Goal: Information Seeking & Learning: Learn about a topic

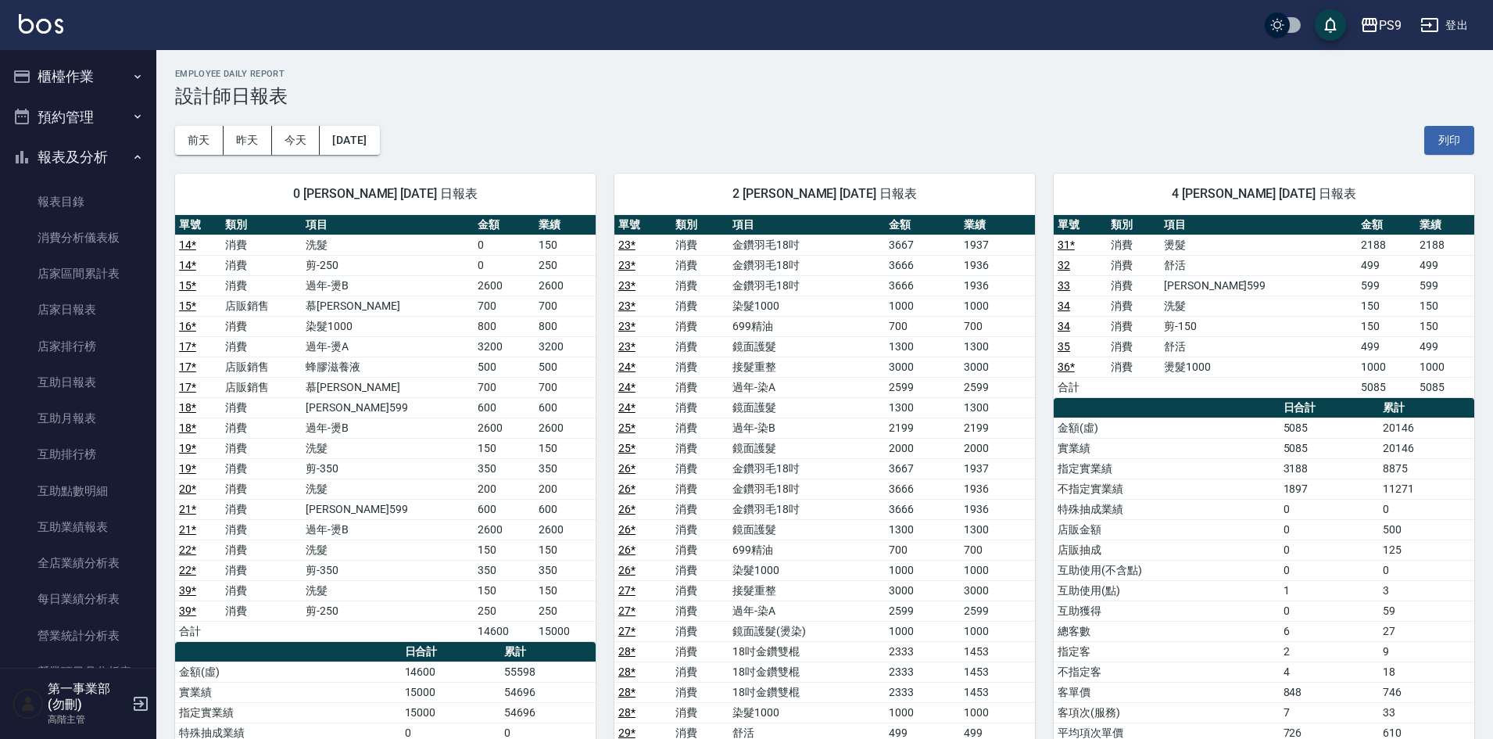
scroll to position [469, 0]
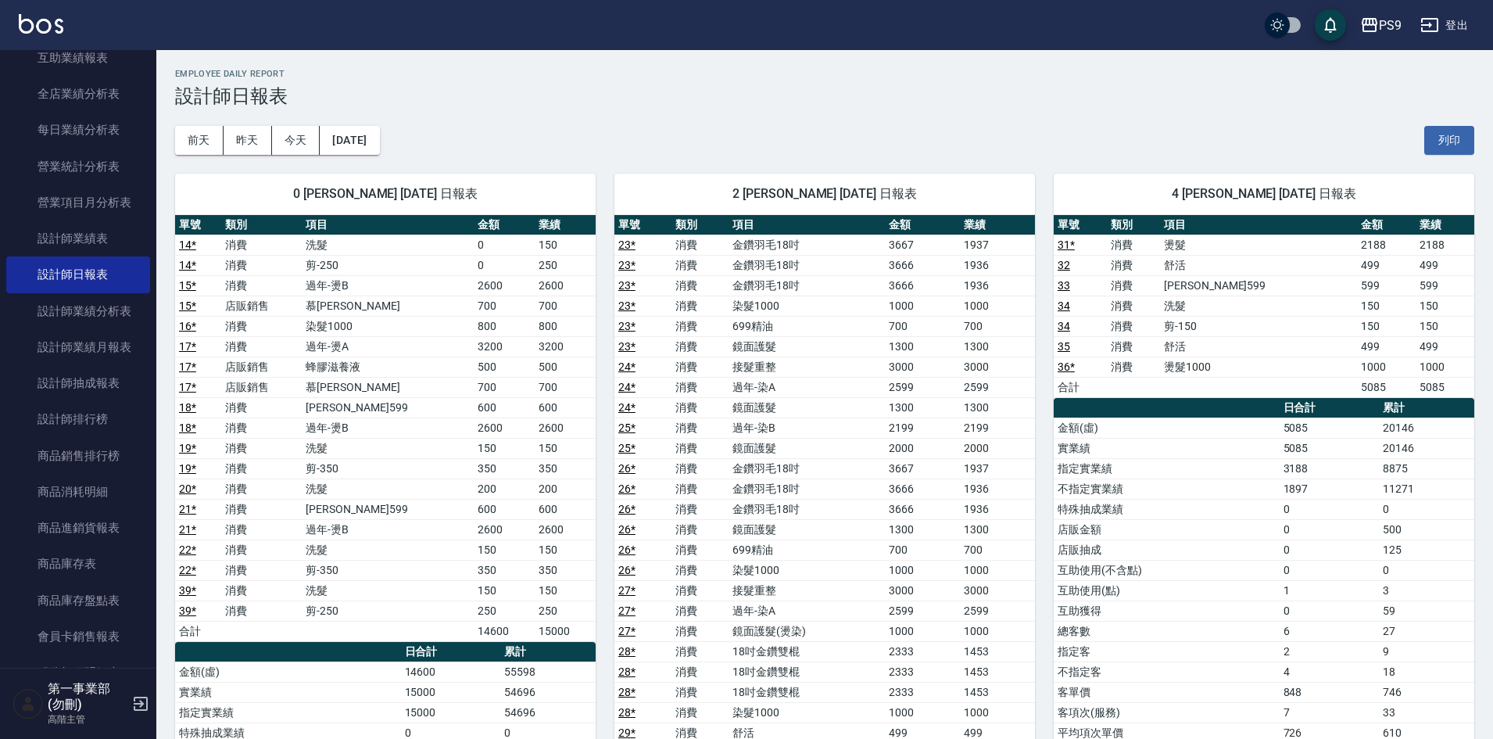
click at [601, 177] on div "2 SHELLY 張芳瑋 08/09/2025 日報表 單號 類別 項目 金額 業績 23 * 消費 金鑽羽毛18吋 3667 1937 23 * 消費 金鑽…" at bounding box center [815, 641] width 439 height 973
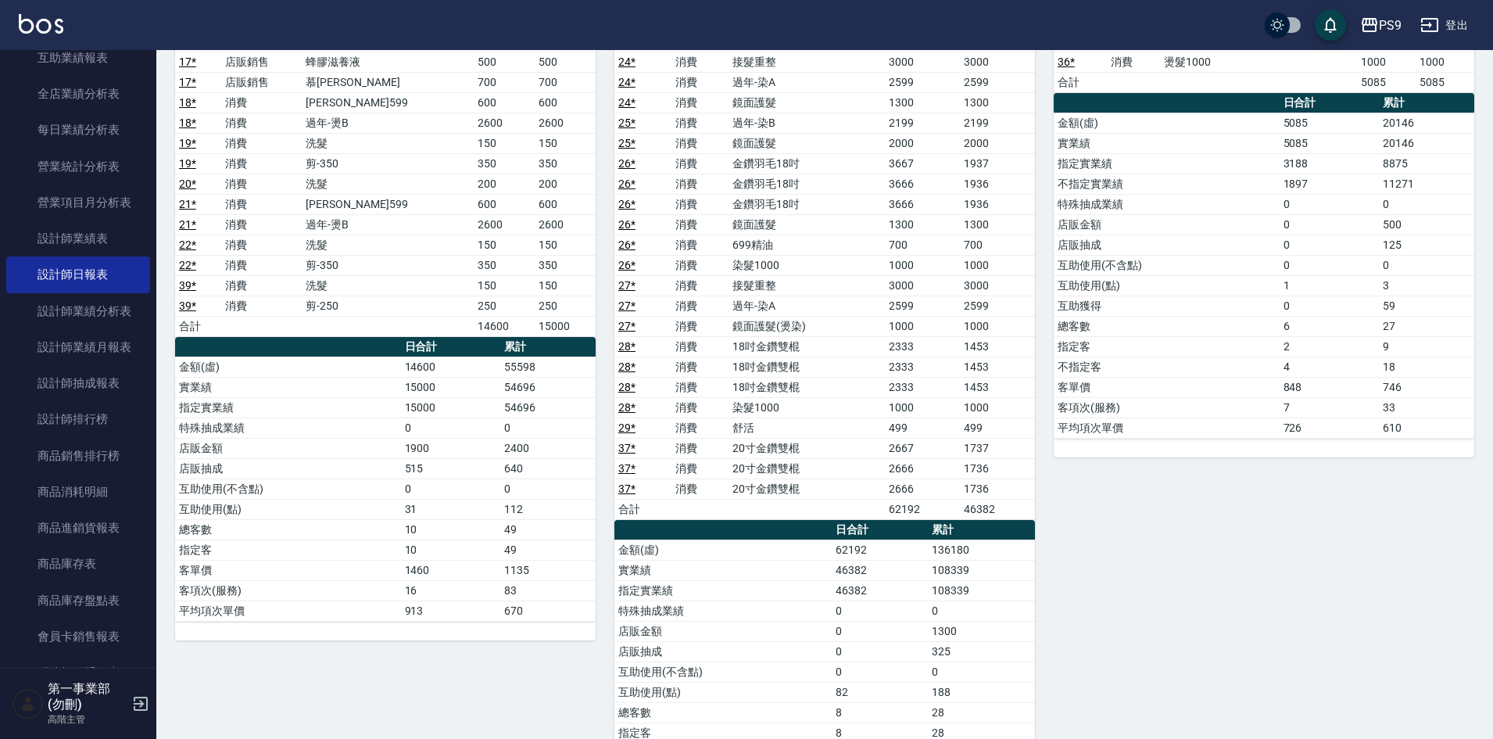
scroll to position [313, 0]
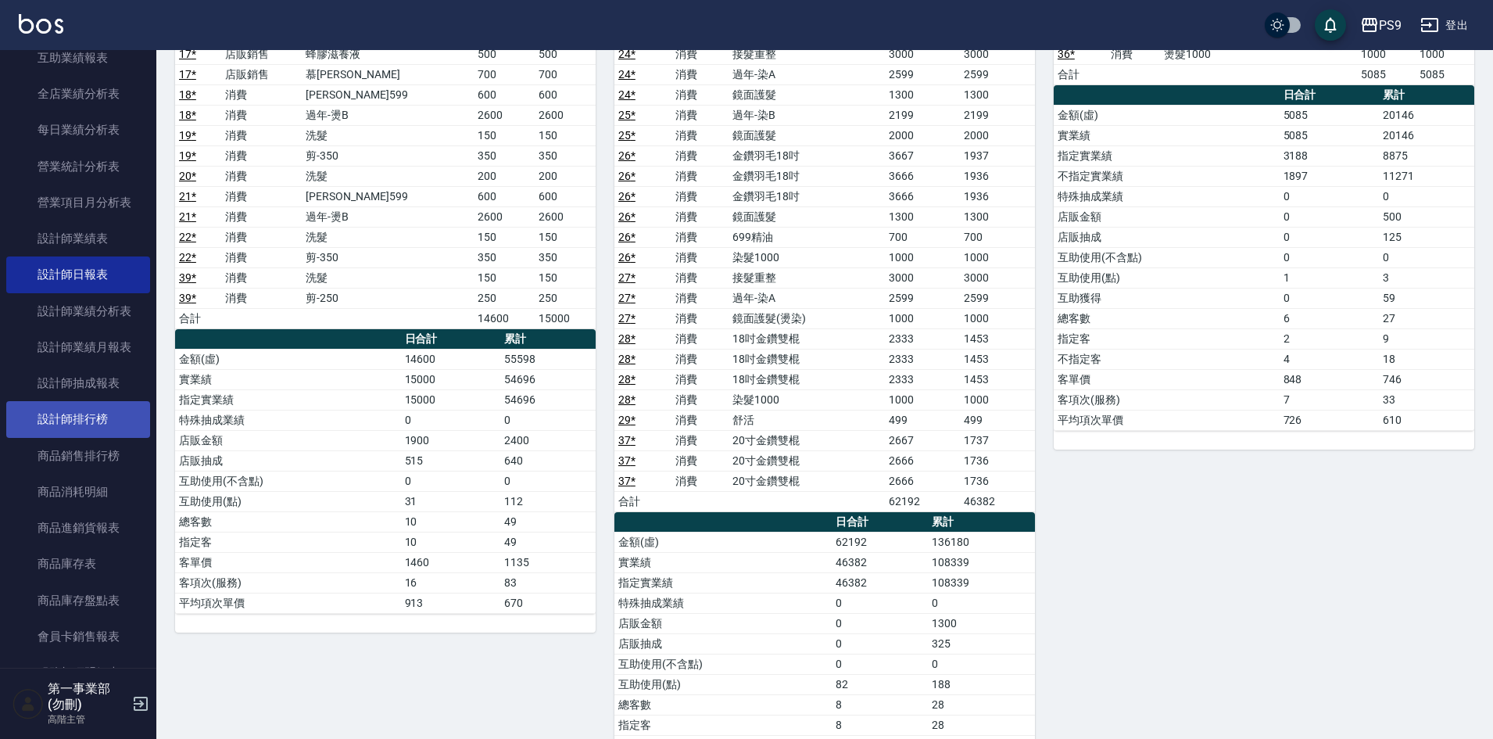
click at [60, 405] on link "設計師排行榜" at bounding box center [78, 419] width 144 height 36
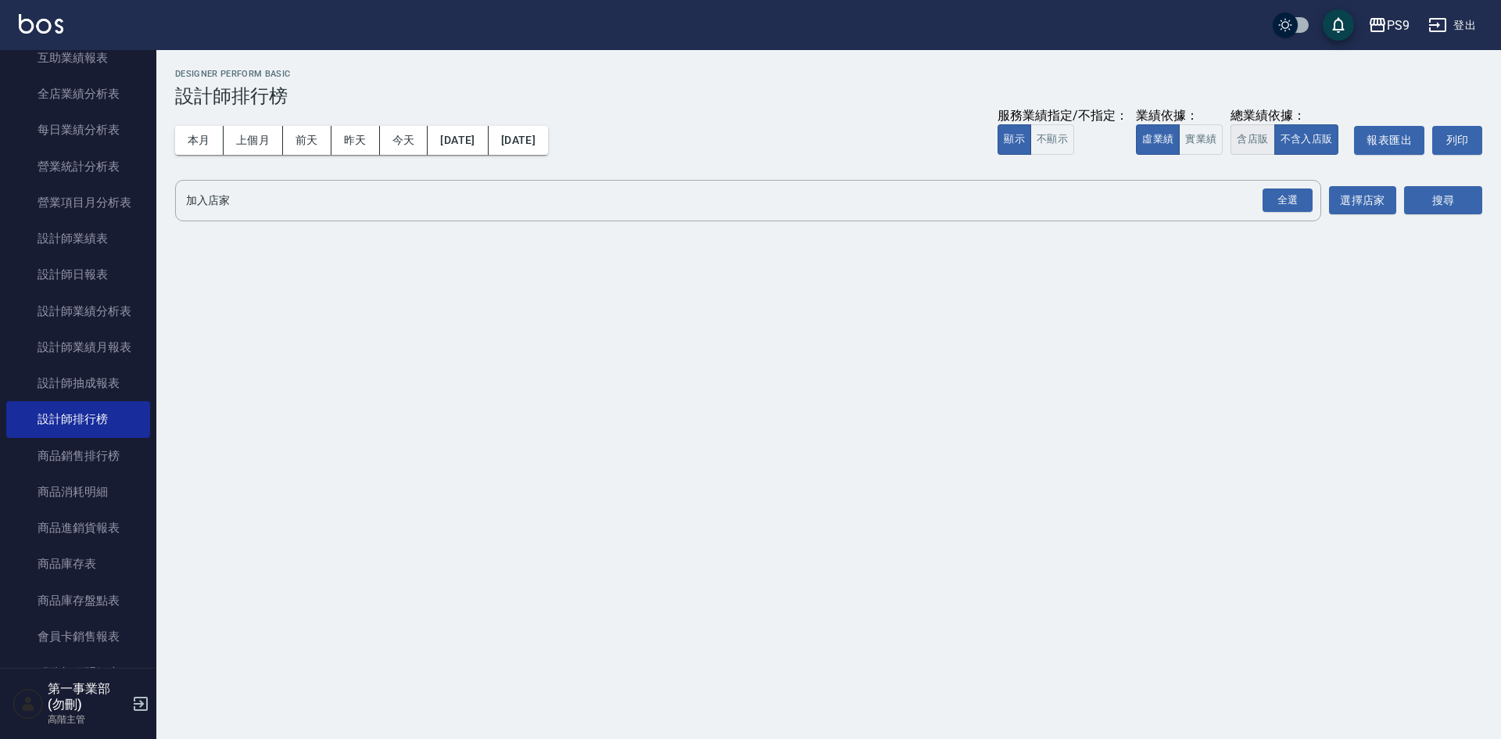
click at [1250, 133] on button "含店販" at bounding box center [1253, 139] width 44 height 30
drag, startPoint x: 1274, startPoint y: 188, endPoint x: 1310, endPoint y: 198, distance: 37.2
click at [1274, 188] on div "全選" at bounding box center [1288, 200] width 50 height 24
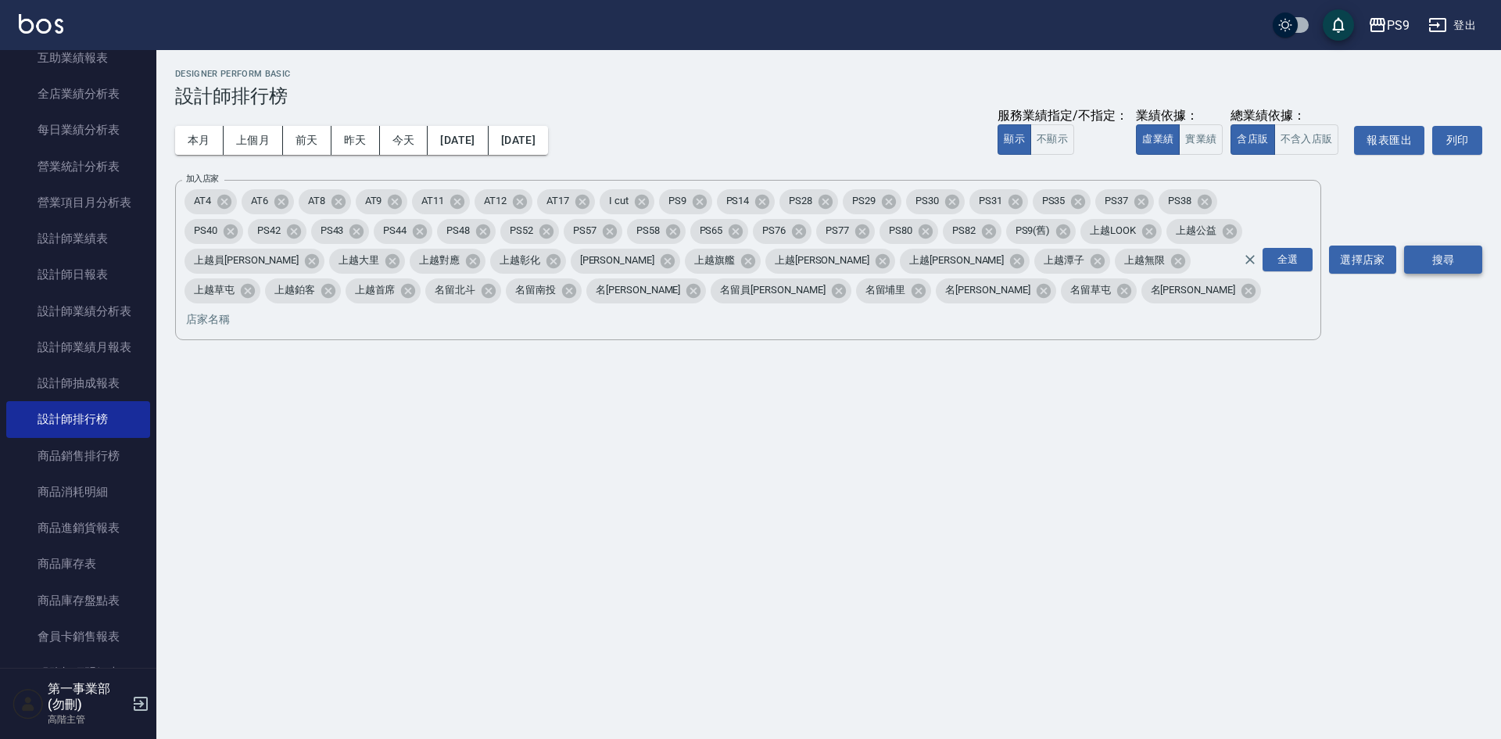
click at [1453, 246] on button "搜尋" at bounding box center [1443, 260] width 78 height 29
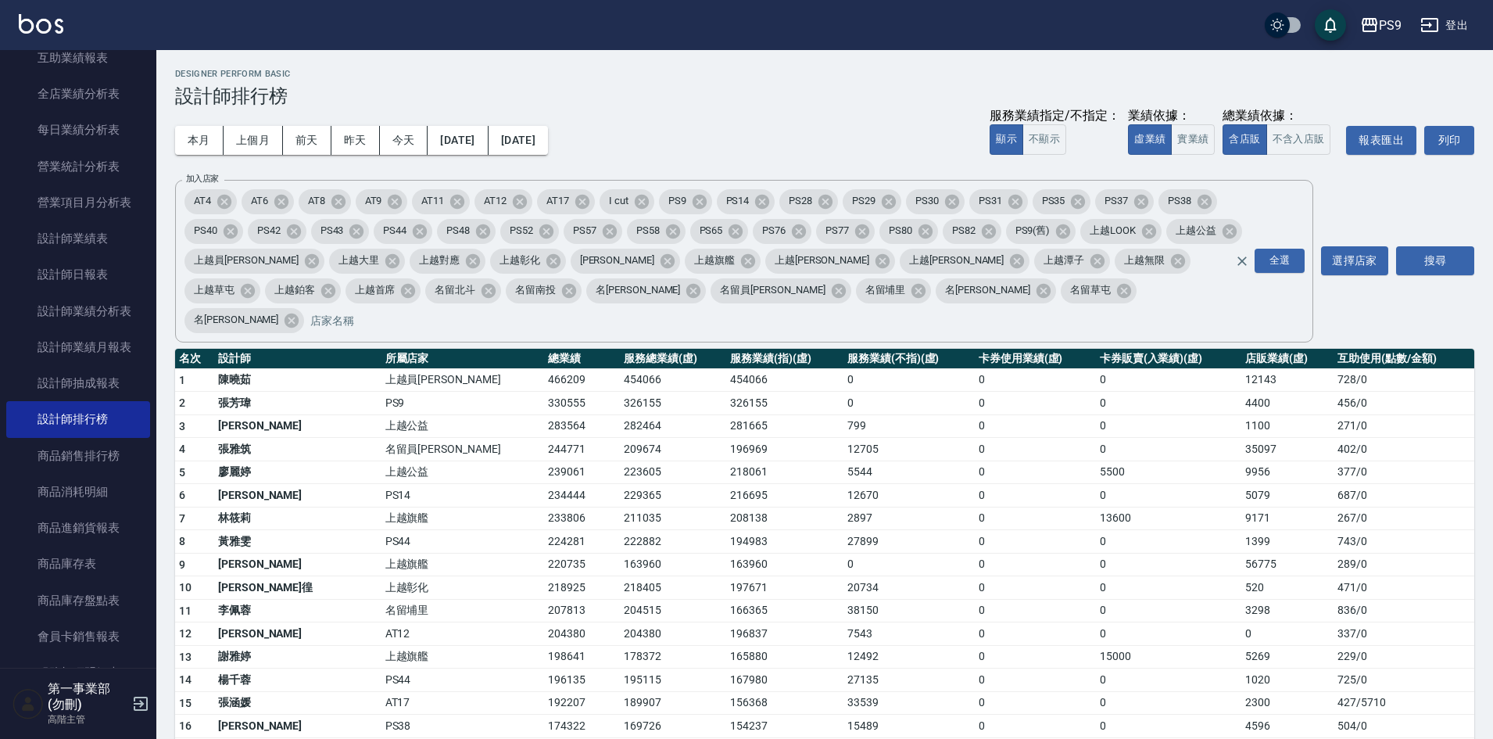
click at [848, 484] on td "12670" at bounding box center [909, 495] width 131 height 23
click at [803, 102] on h3 "設計師排行榜" at bounding box center [825, 96] width 1300 height 22
click at [1371, 26] on icon "button" at bounding box center [1370, 25] width 19 height 19
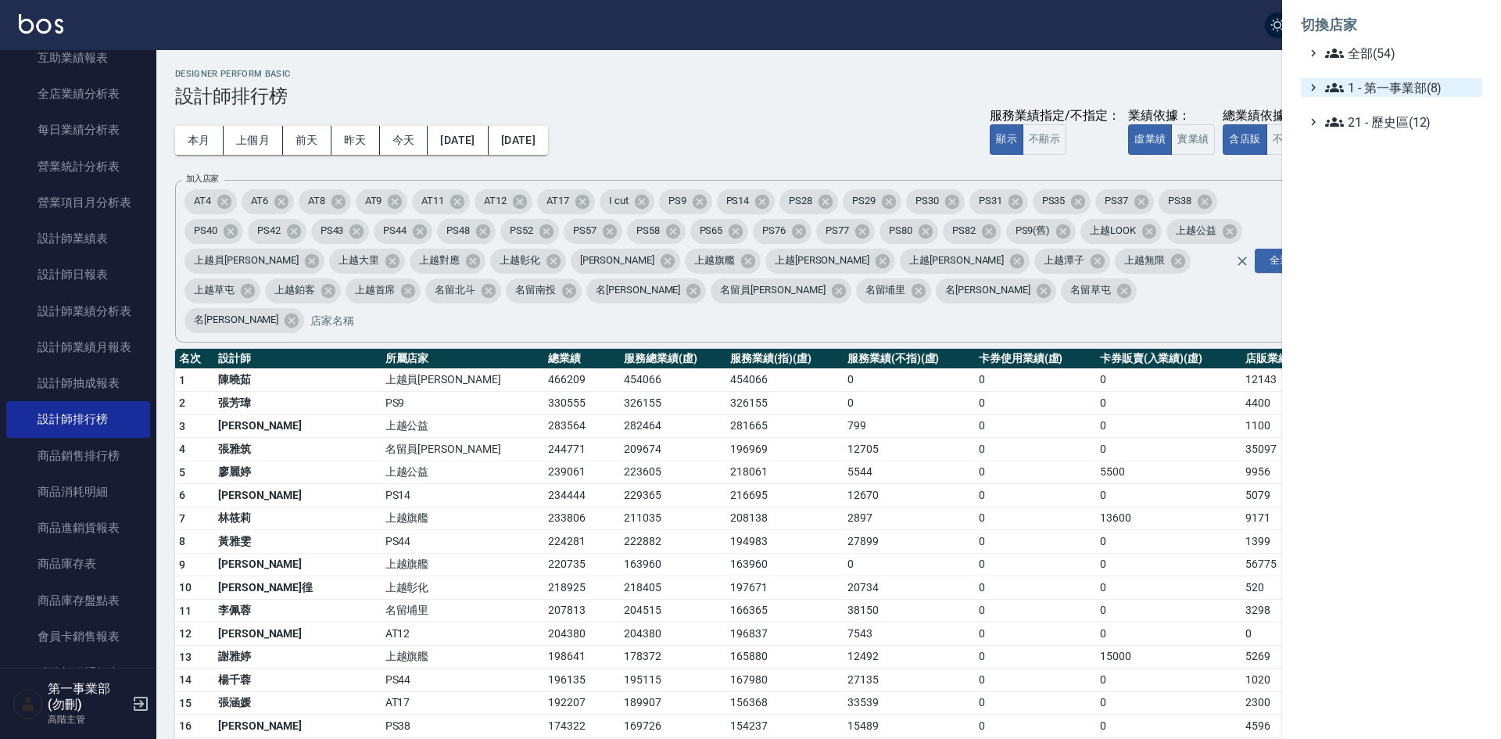
click at [1400, 89] on span "1 - 第一事業部(8)" at bounding box center [1400, 87] width 151 height 19
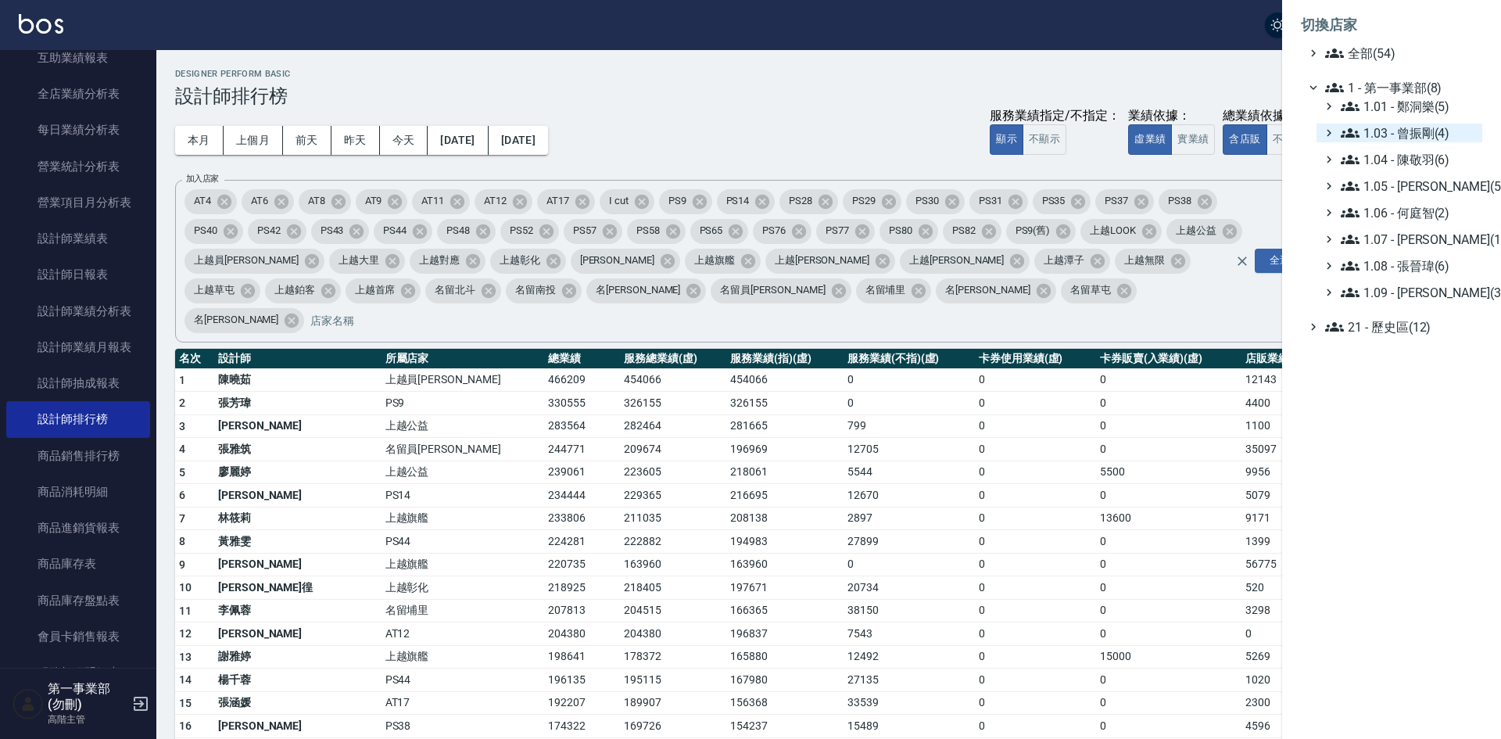
click at [1439, 131] on span "1.03 - 曾振剛(4)" at bounding box center [1408, 133] width 135 height 19
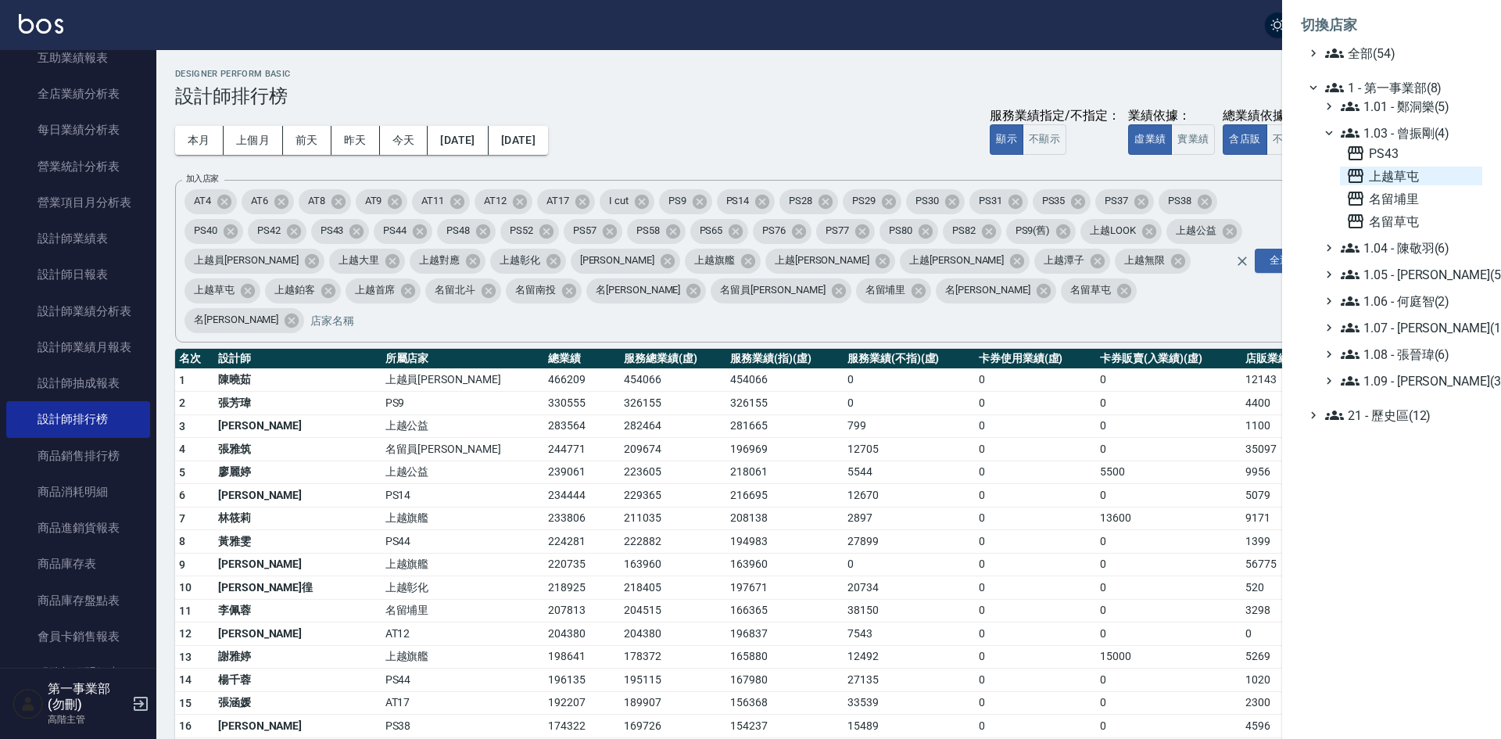
click at [1416, 183] on span "上越草屯" at bounding box center [1411, 176] width 130 height 19
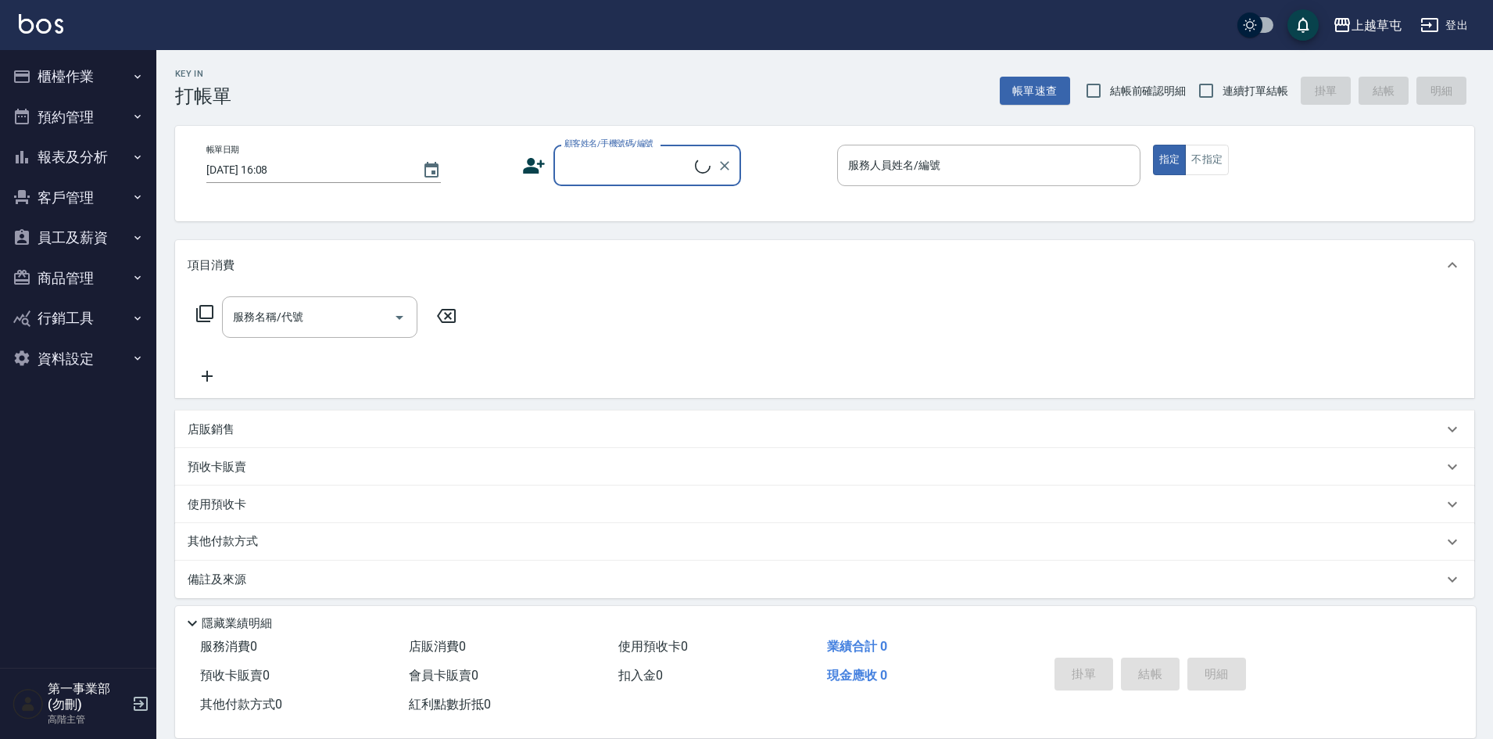
click at [86, 242] on button "員工及薪資" at bounding box center [78, 237] width 144 height 41
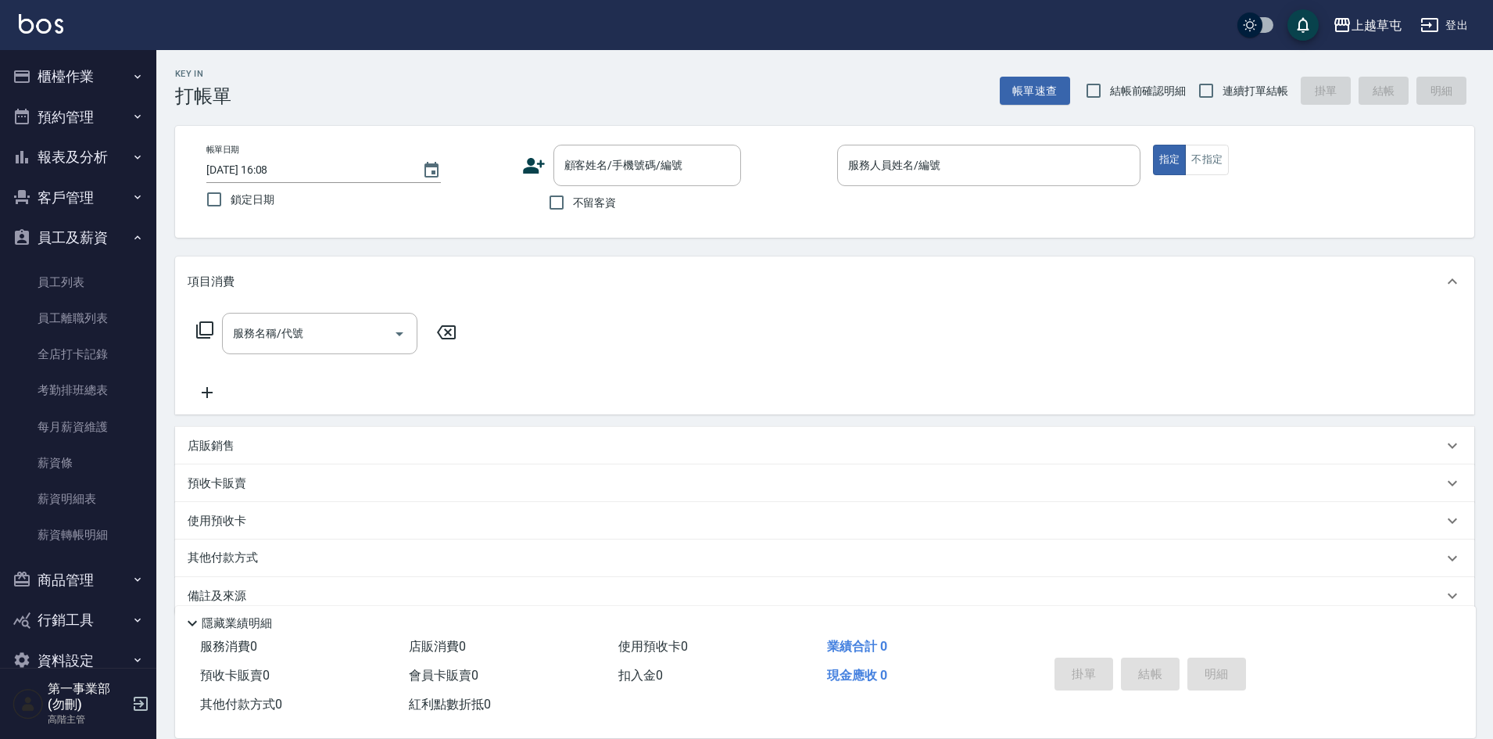
drag, startPoint x: 94, startPoint y: 156, endPoint x: 106, endPoint y: 184, distance: 30.5
click at [94, 156] on button "報表及分析" at bounding box center [78, 157] width 144 height 41
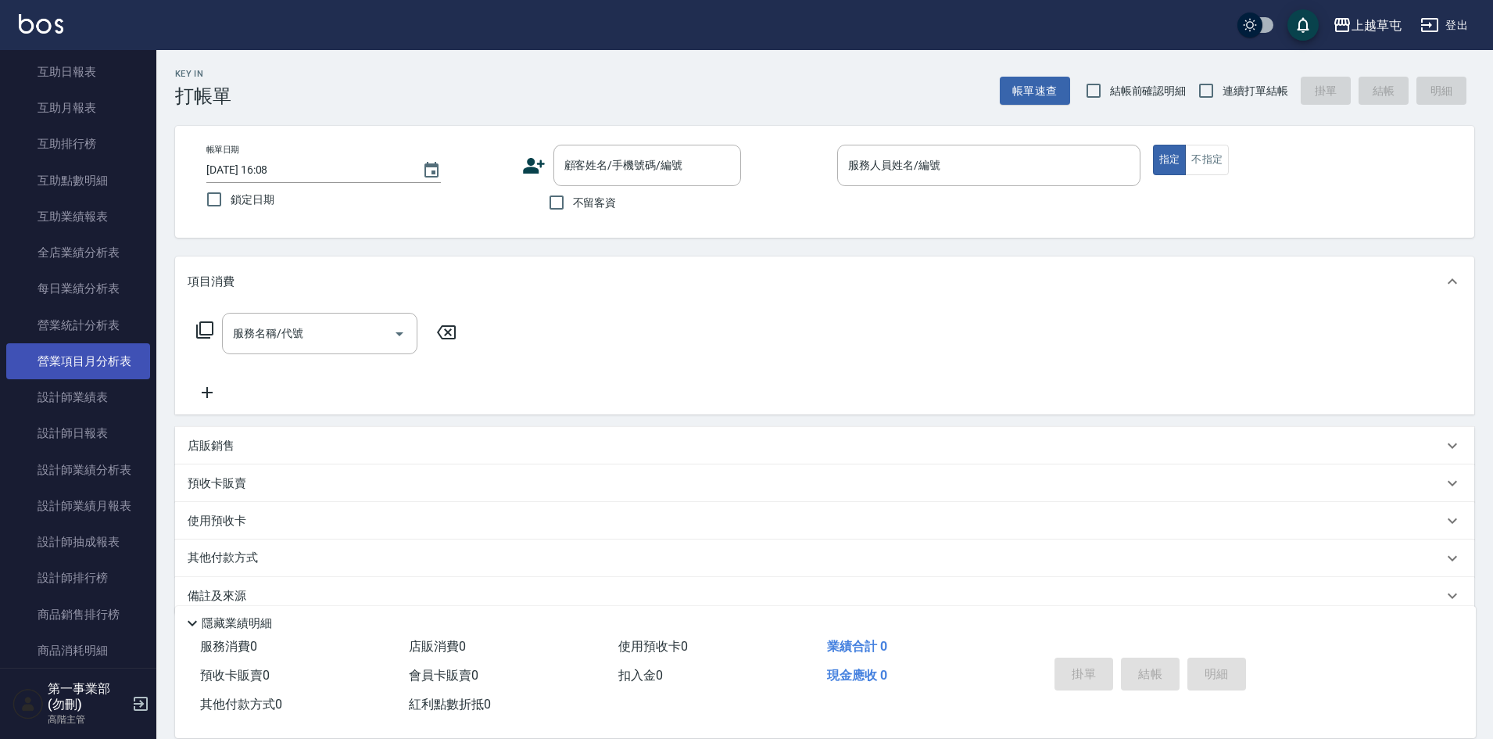
scroll to position [313, 0]
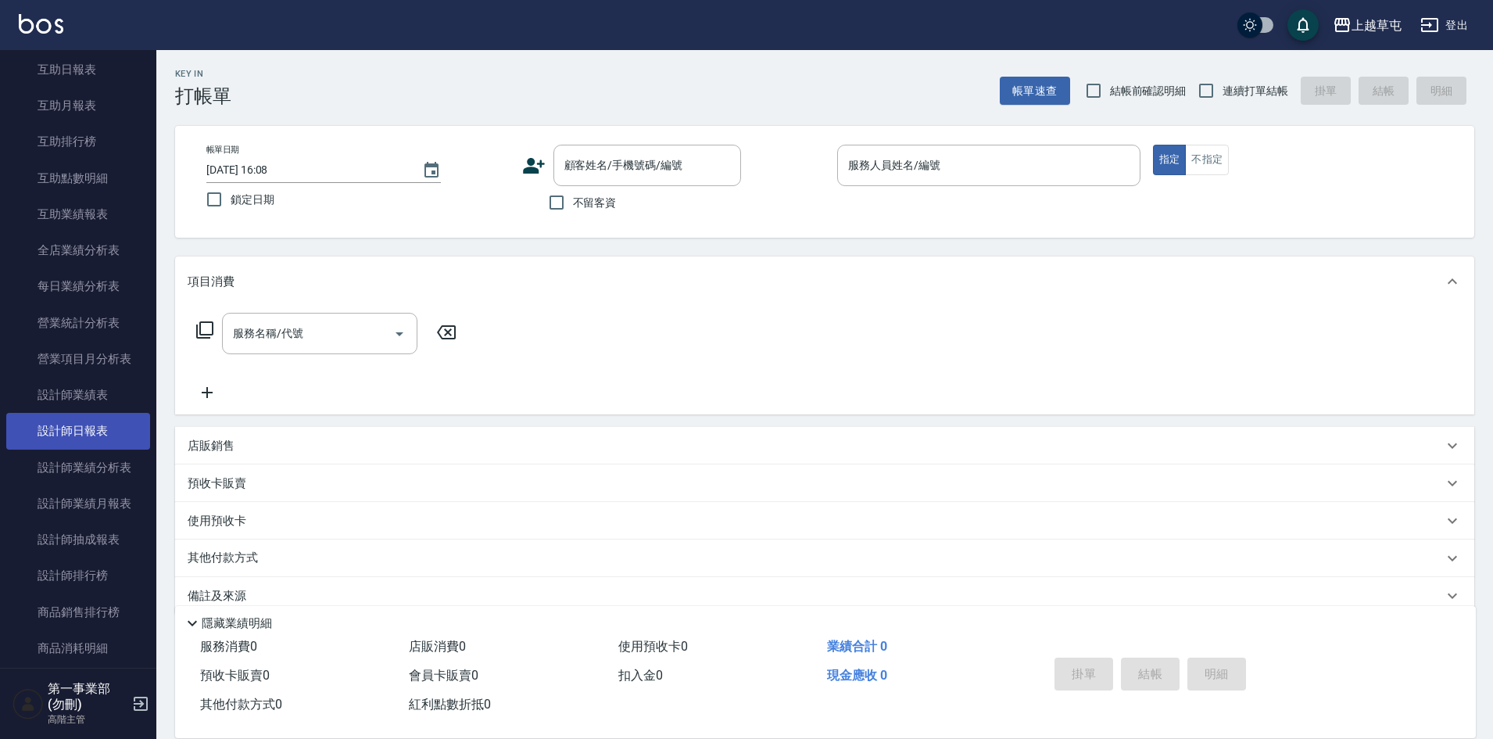
click at [109, 428] on link "設計師日報表" at bounding box center [78, 431] width 144 height 36
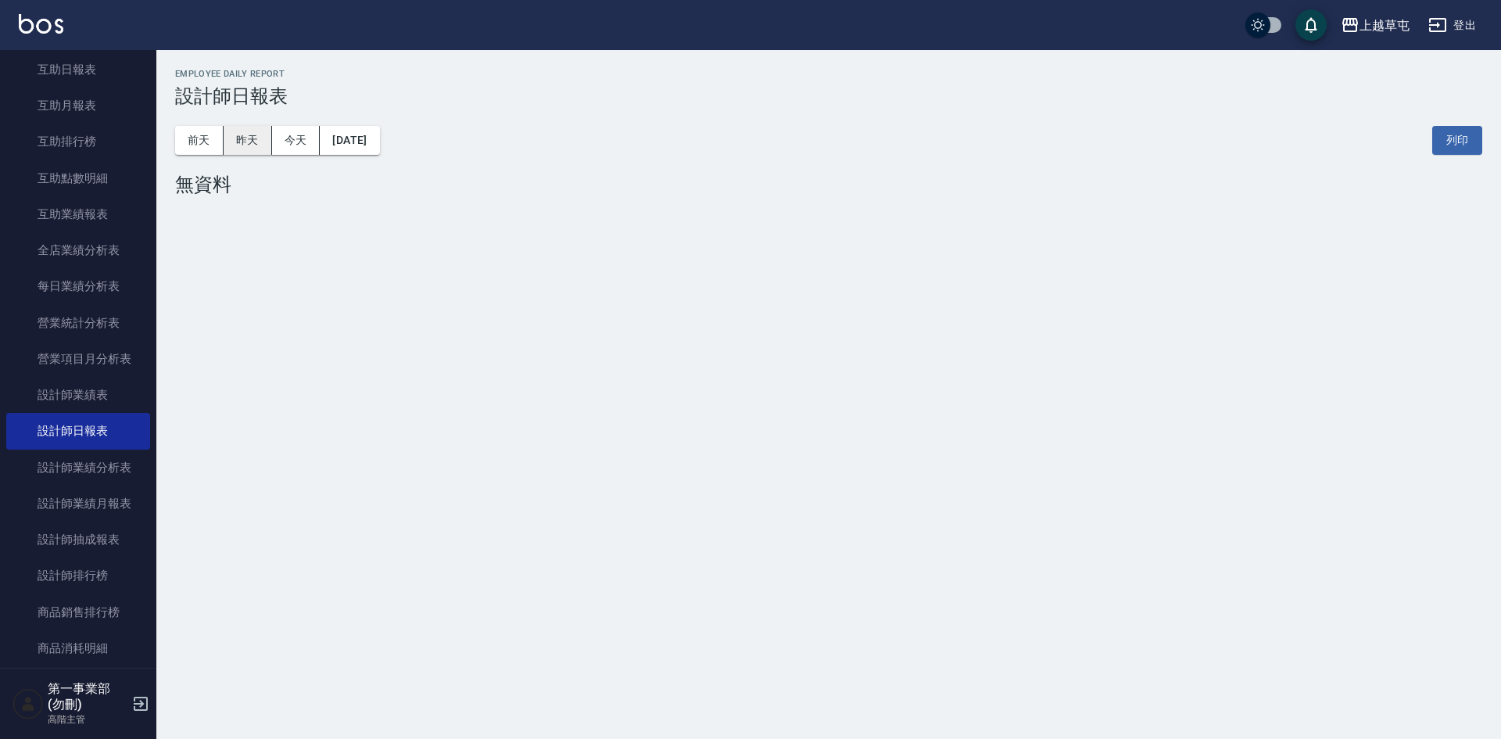
click at [243, 142] on button "昨天" at bounding box center [248, 140] width 48 height 29
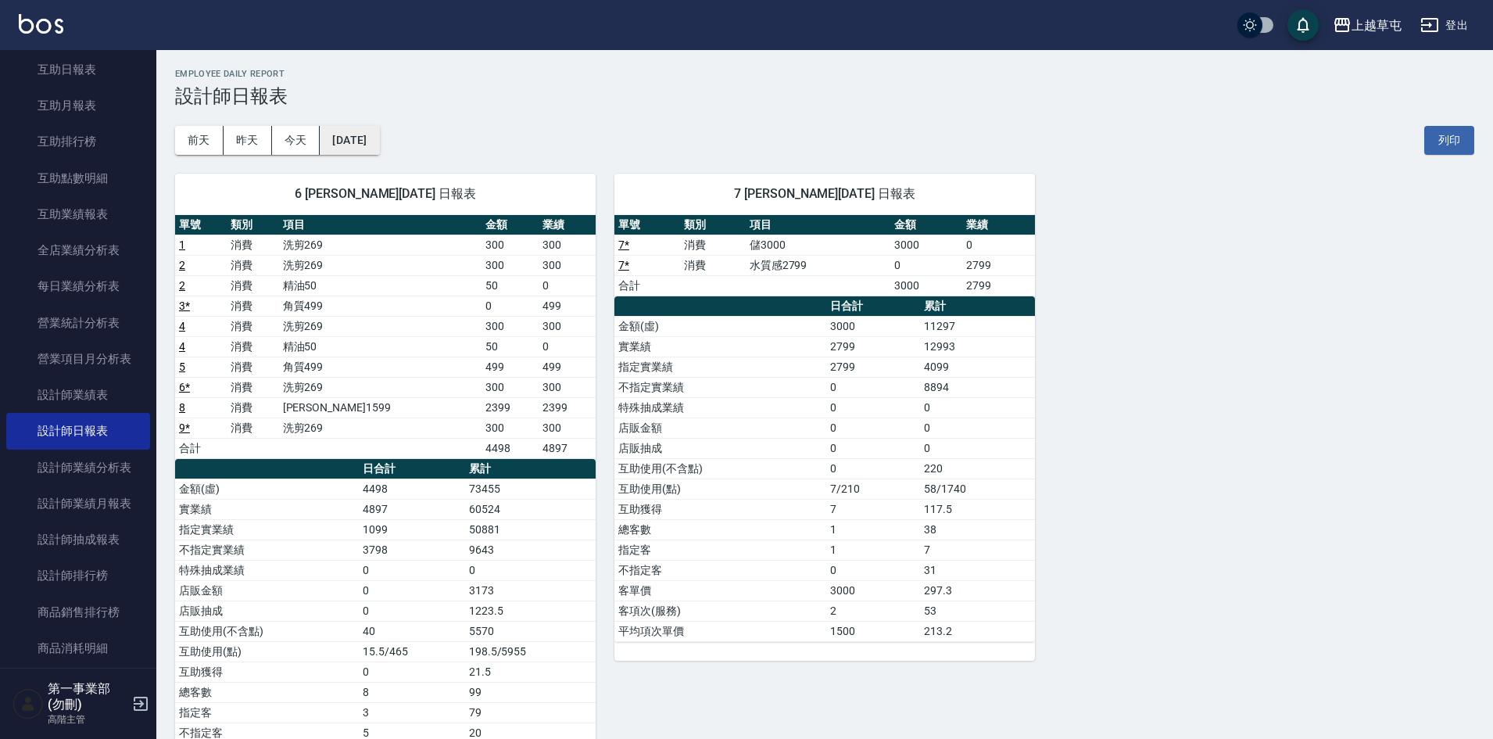
click at [374, 145] on button "2025/08/21" at bounding box center [349, 140] width 59 height 29
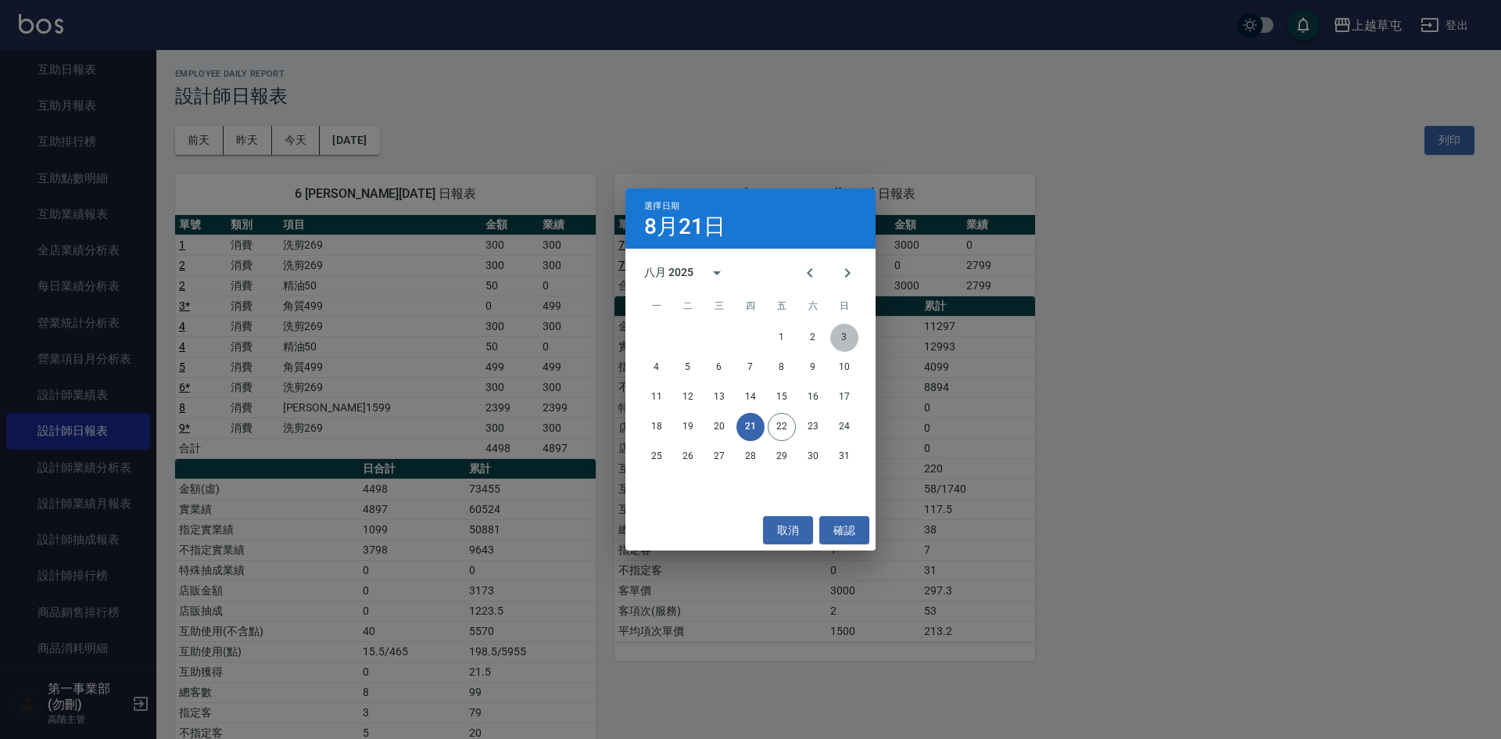
click at [830, 339] on button "3" at bounding box center [844, 338] width 28 height 28
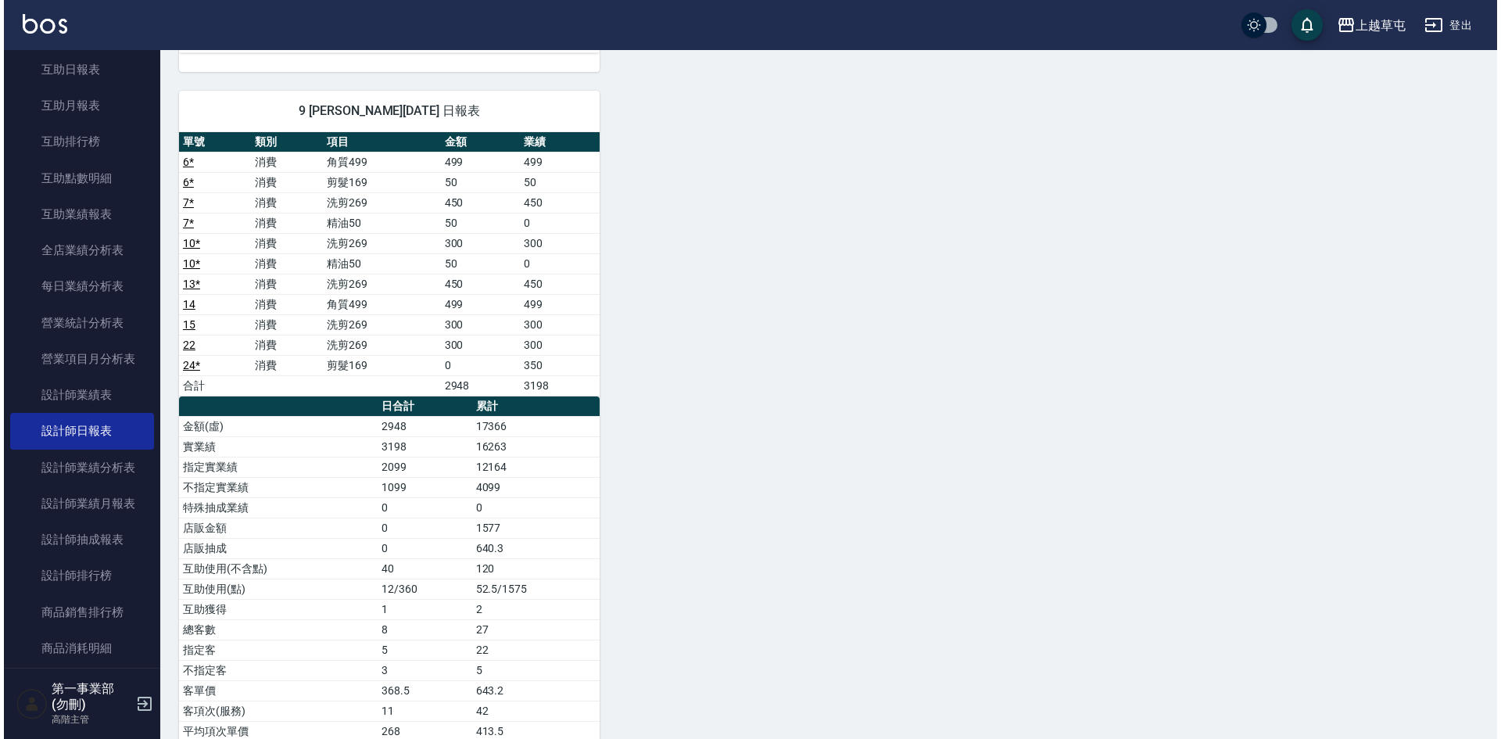
scroll to position [812, 0]
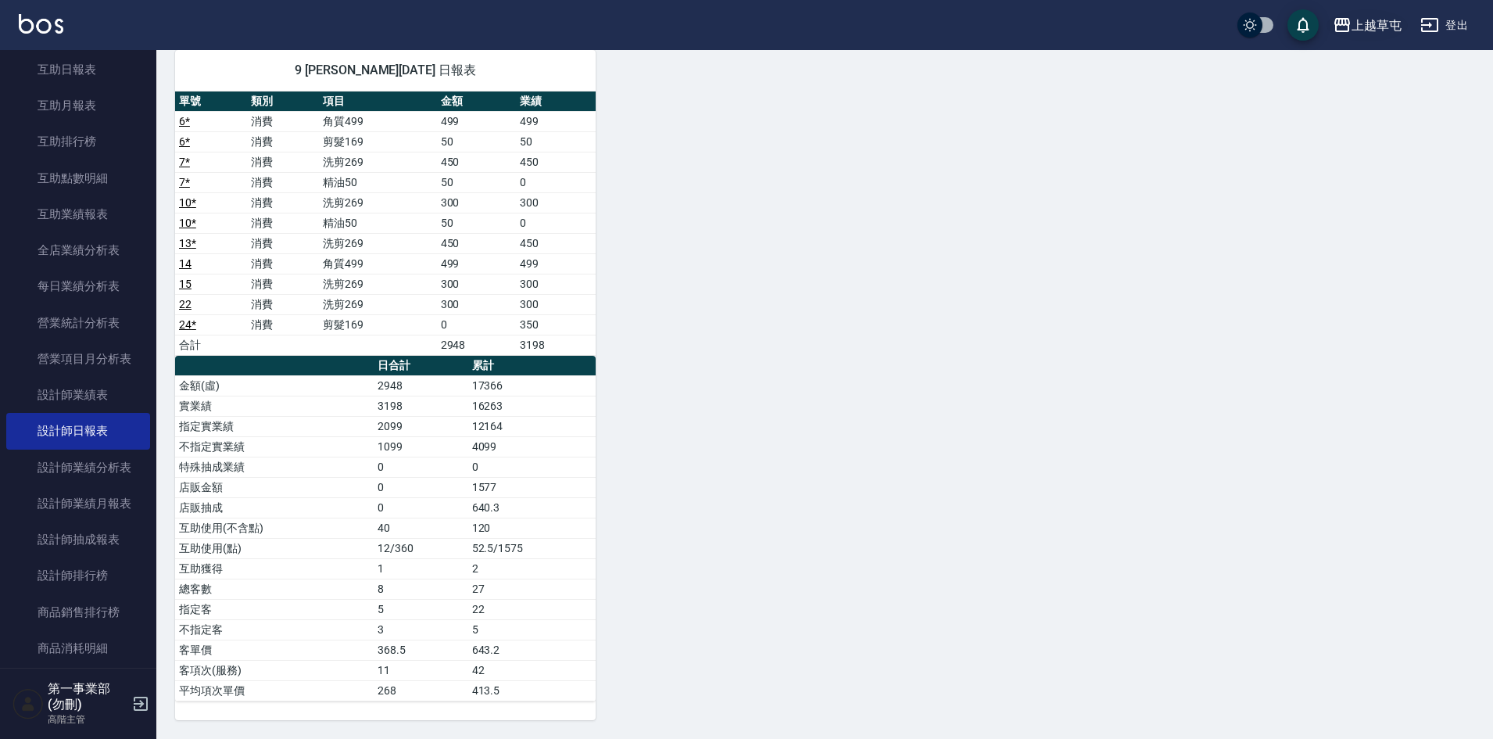
click at [1373, 27] on div "上越草屯" at bounding box center [1377, 26] width 50 height 20
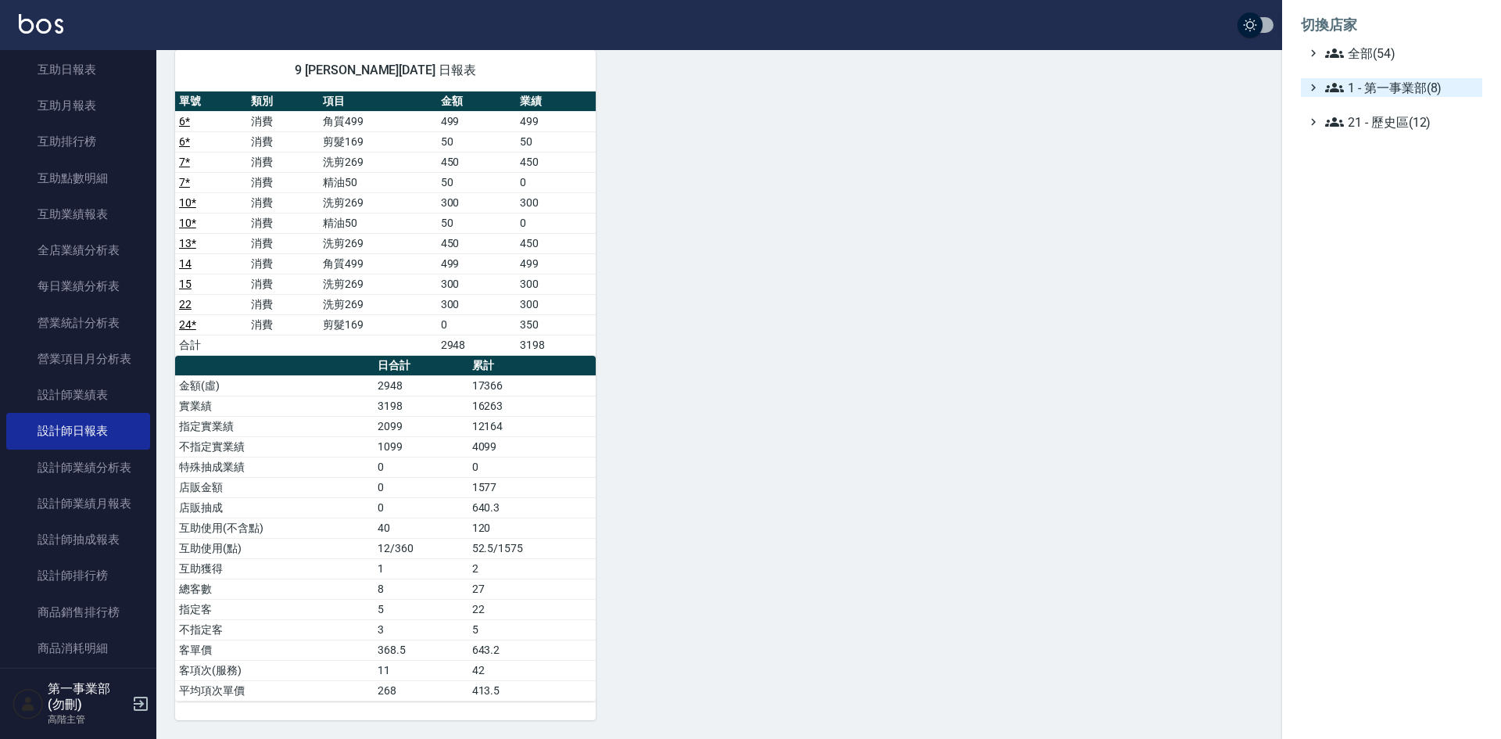
click at [1403, 81] on span "1 - 第一事業部(8)" at bounding box center [1400, 87] width 151 height 19
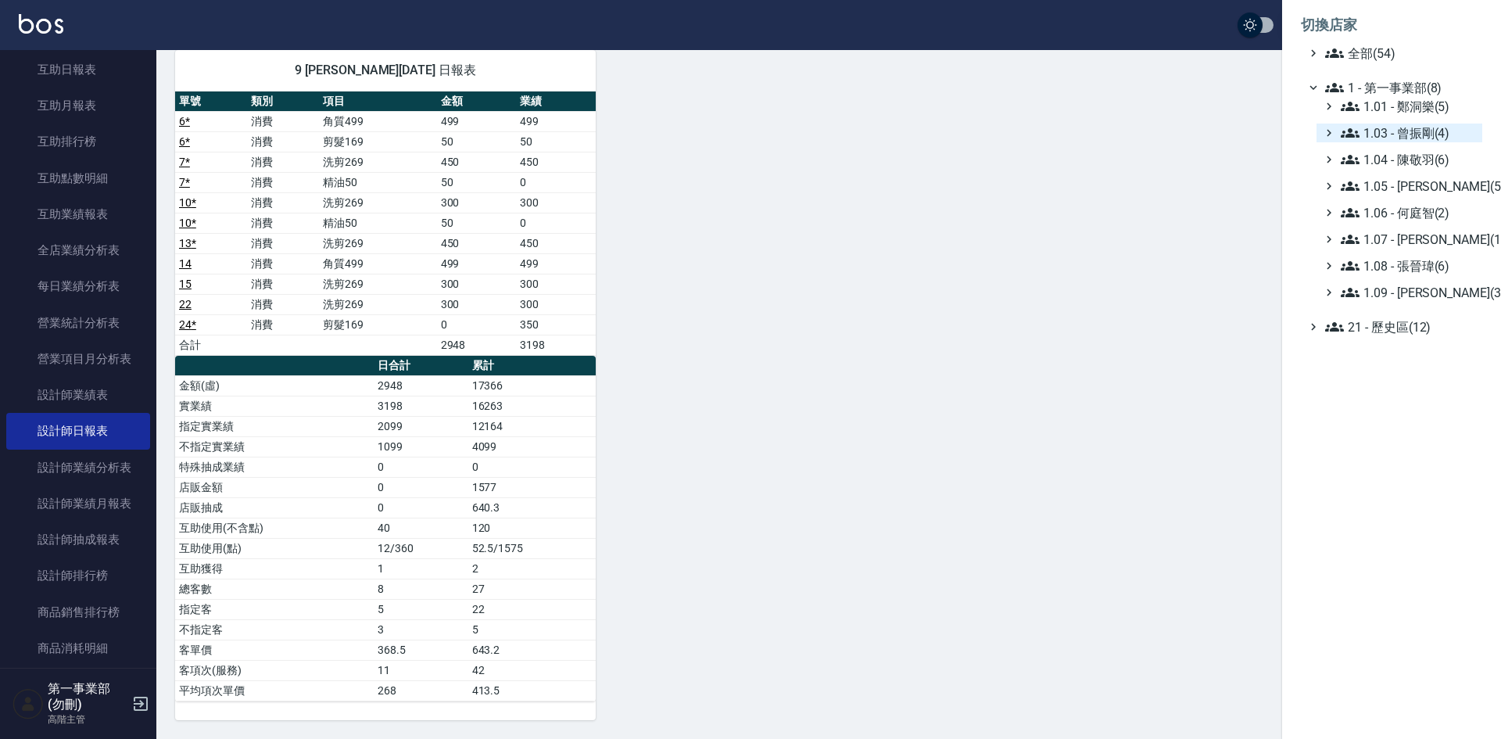
click at [1417, 134] on span "1.03 - 曾振剛(4)" at bounding box center [1408, 133] width 135 height 19
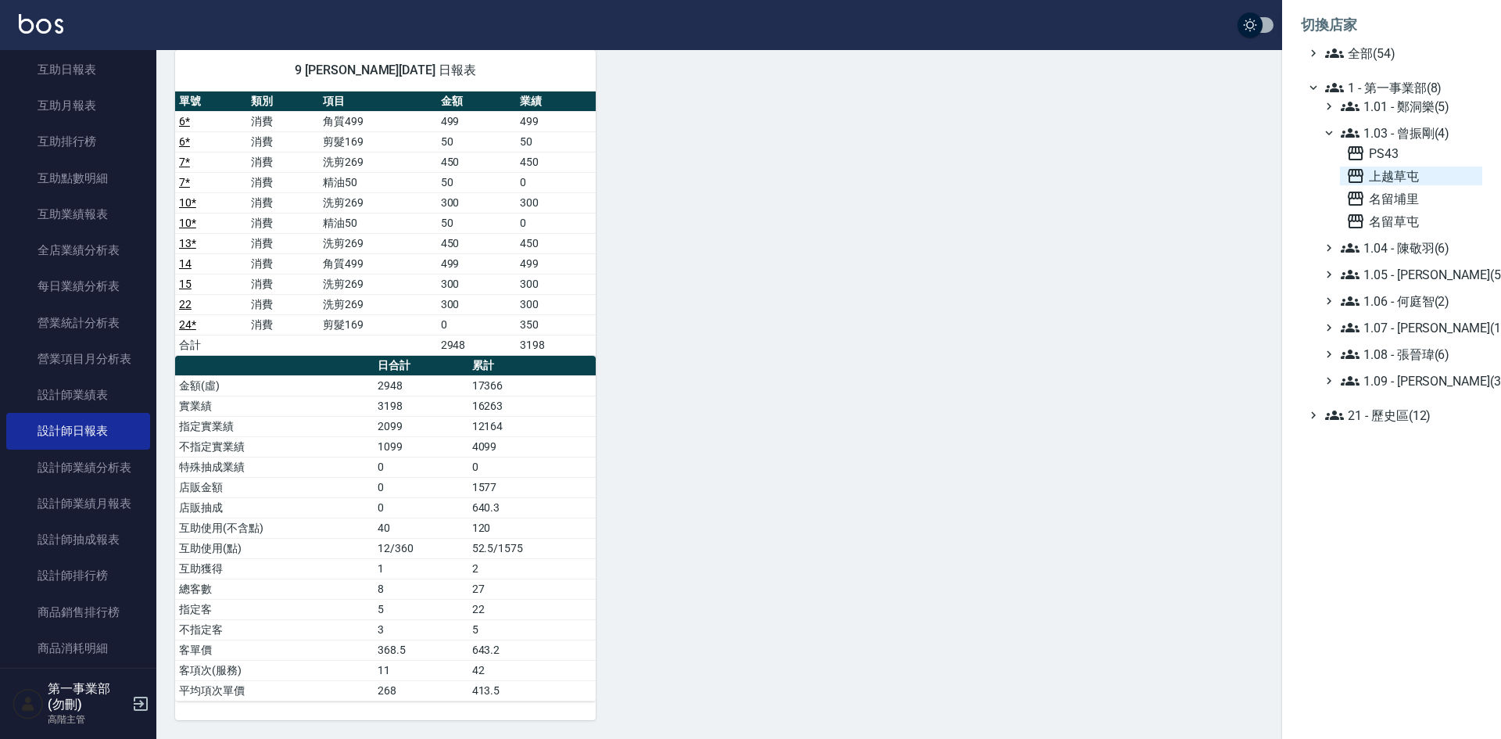
click at [1413, 176] on span "上越草屯" at bounding box center [1411, 176] width 130 height 19
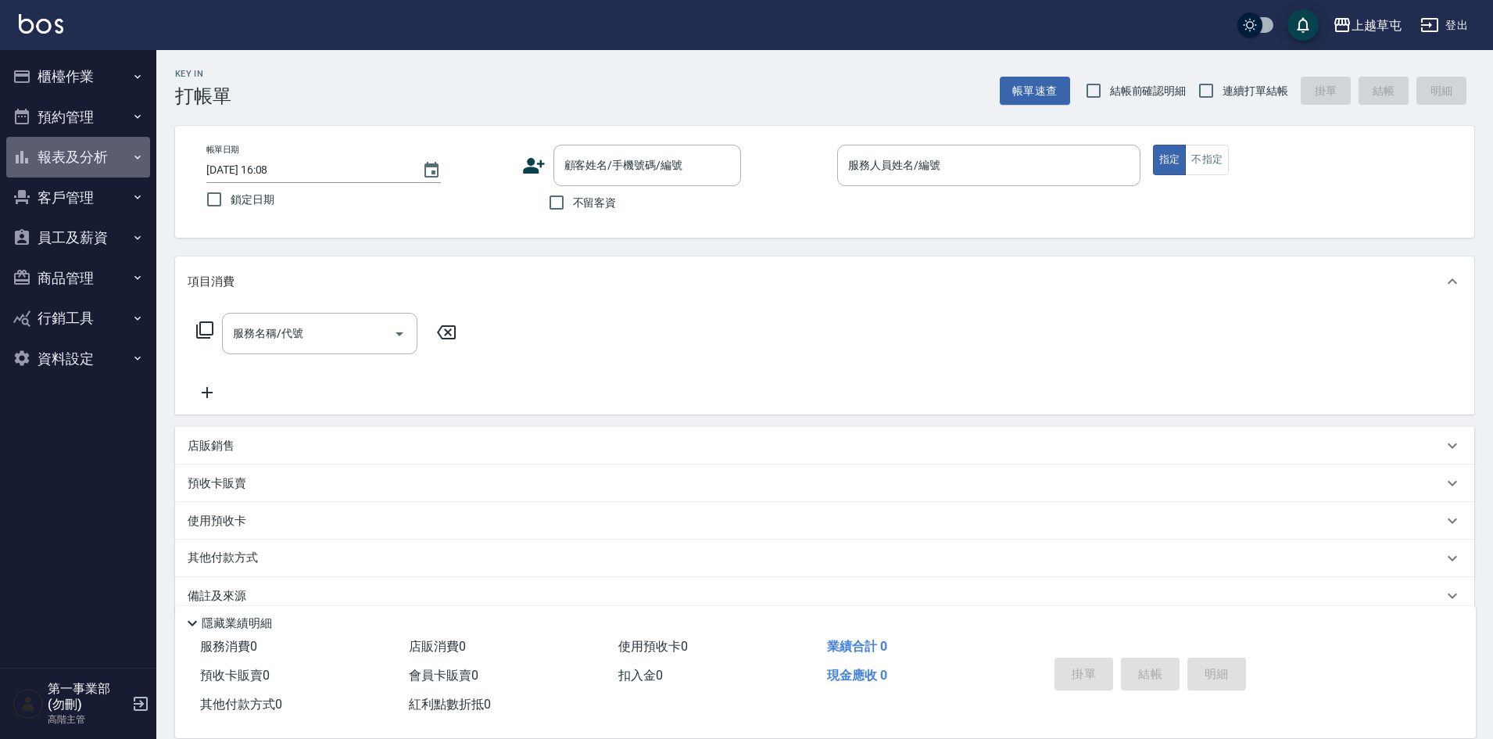
click at [77, 149] on button "報表及分析" at bounding box center [78, 157] width 144 height 41
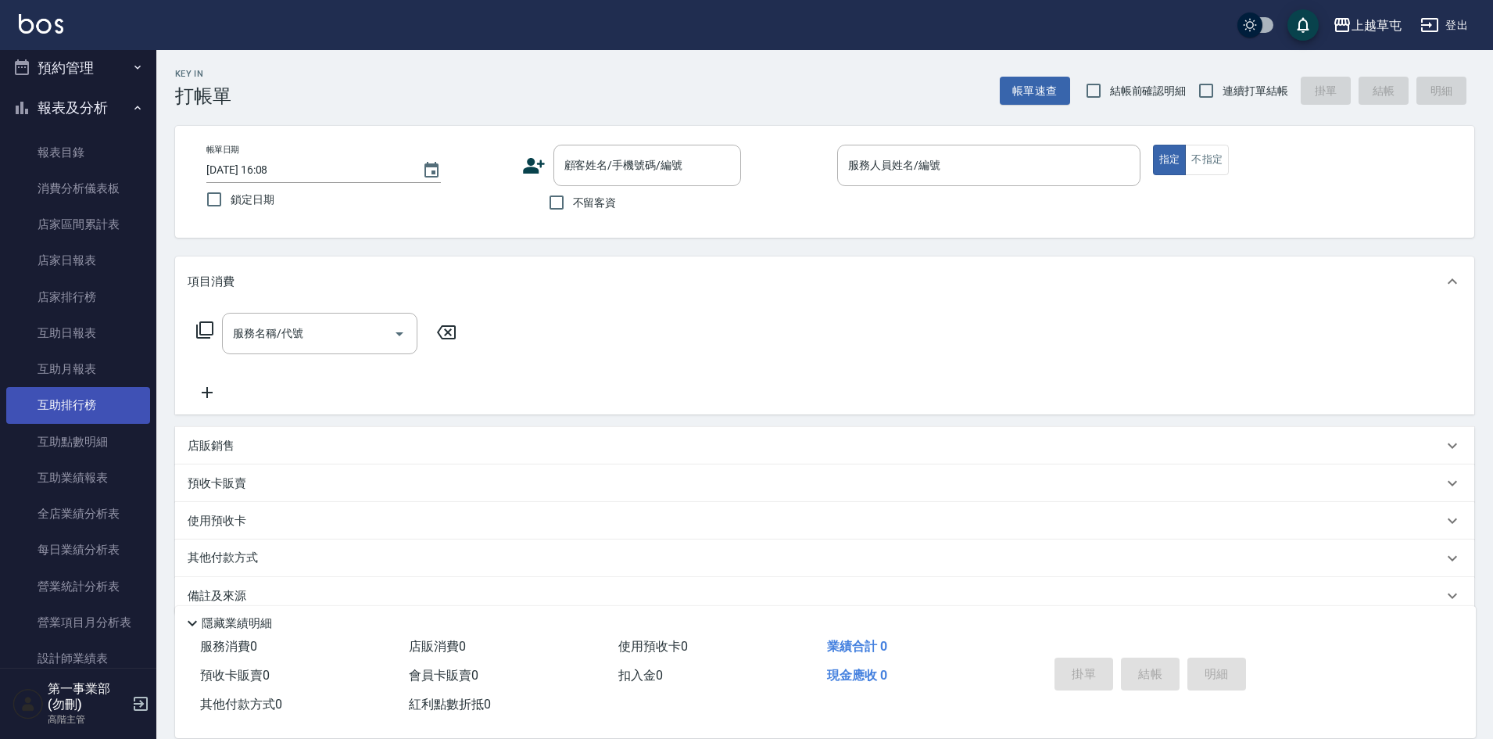
scroll to position [313, 0]
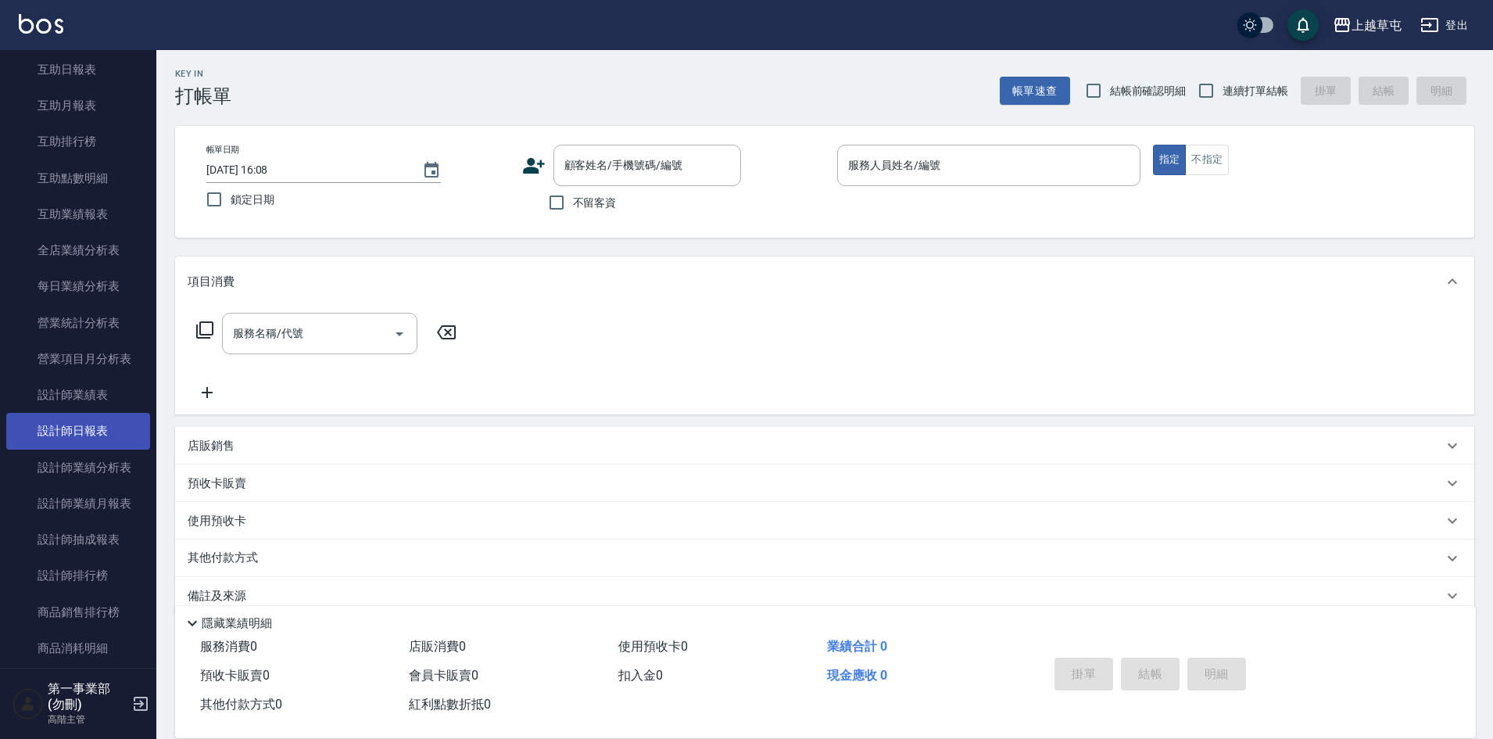
click at [120, 436] on link "設計師日報表" at bounding box center [78, 431] width 144 height 36
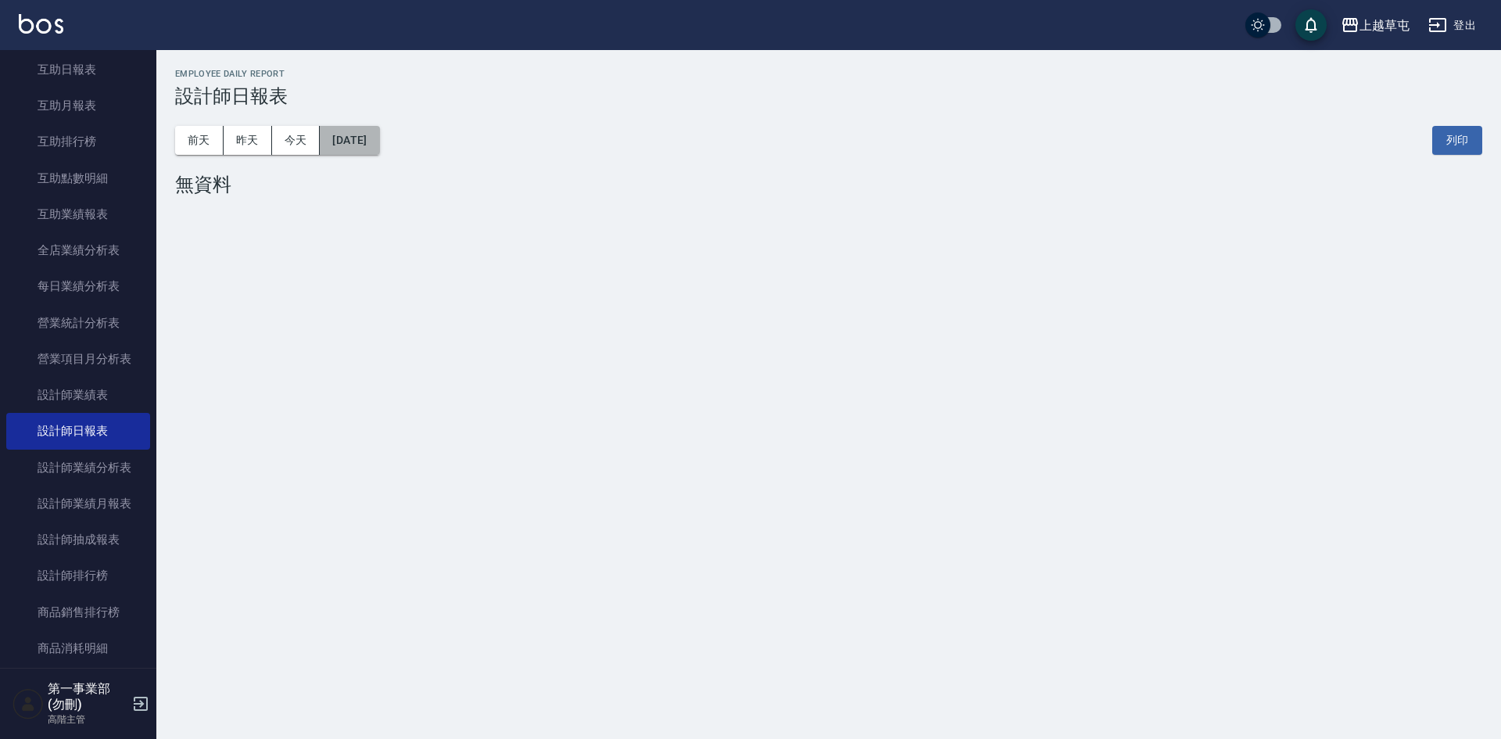
click at [379, 139] on button "[DATE]" at bounding box center [349, 140] width 59 height 29
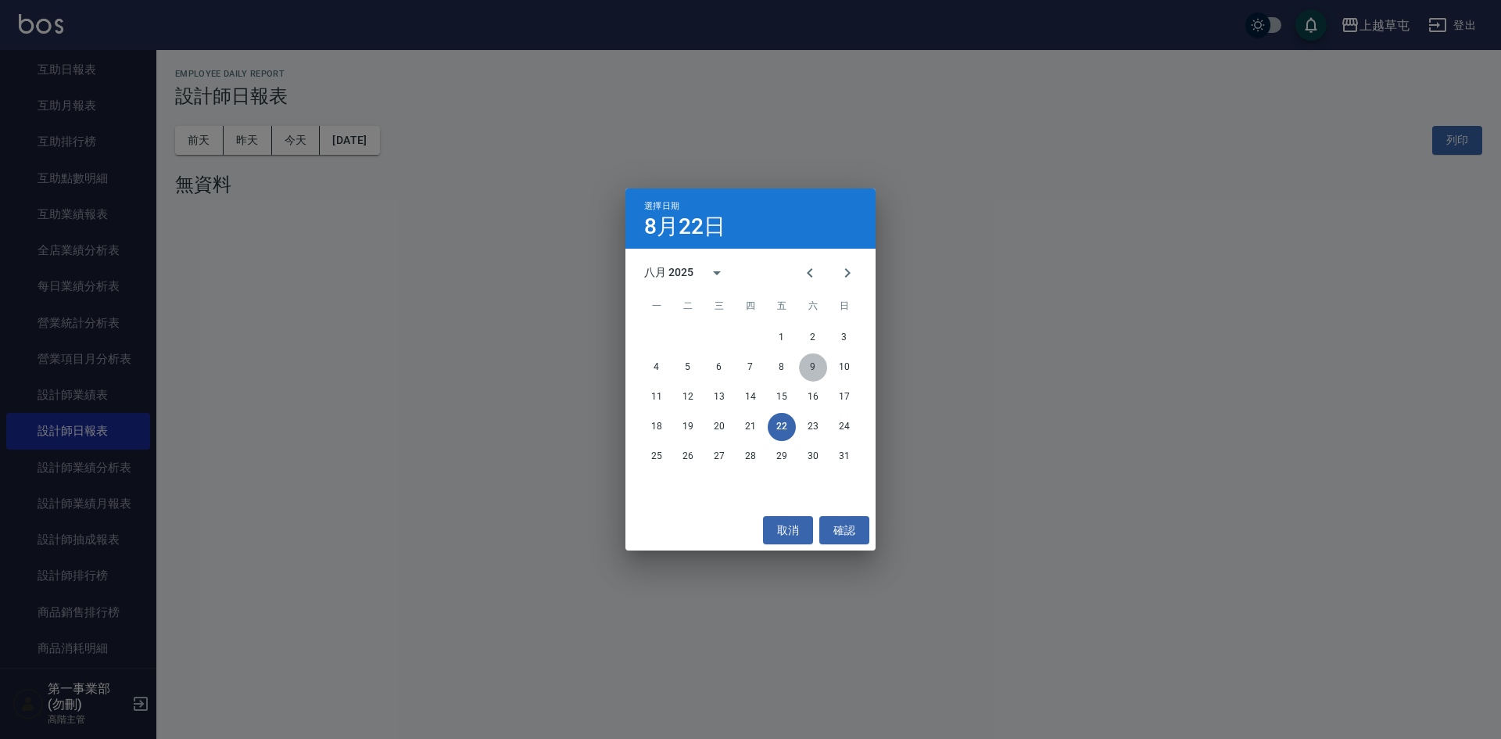
click at [812, 364] on button "9" at bounding box center [813, 367] width 28 height 28
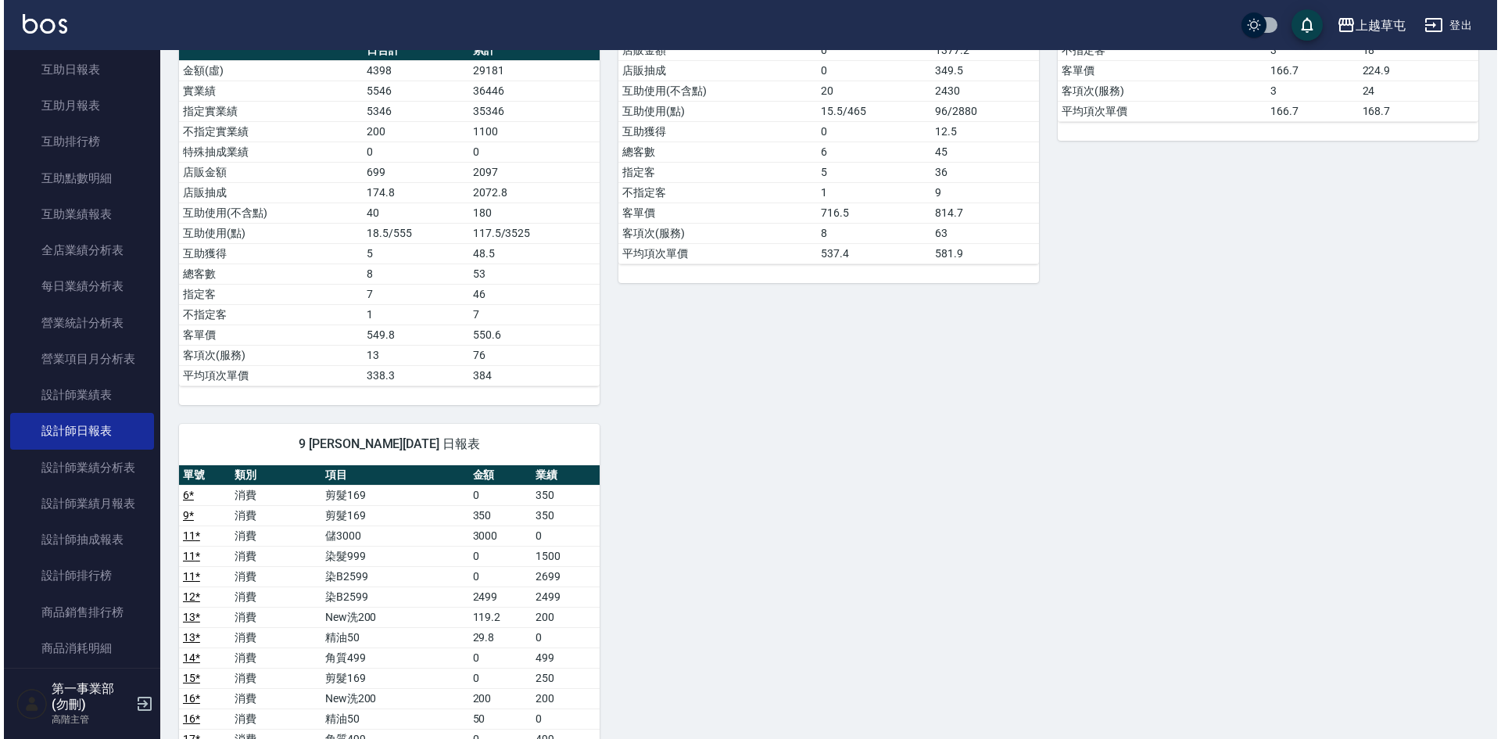
scroll to position [156, 0]
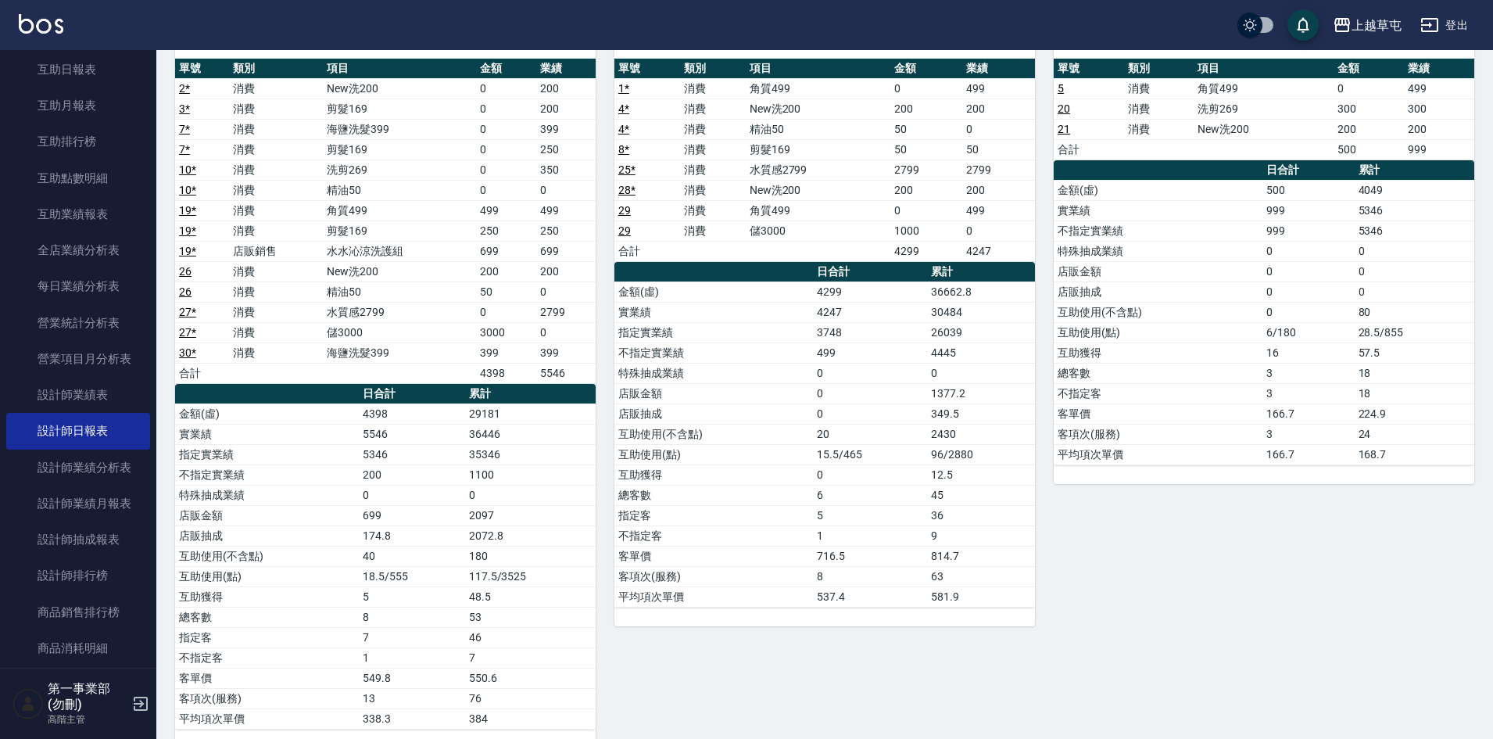
click at [900, 422] on td "0" at bounding box center [870, 413] width 114 height 20
click at [1366, 34] on div "上越草屯" at bounding box center [1377, 26] width 50 height 20
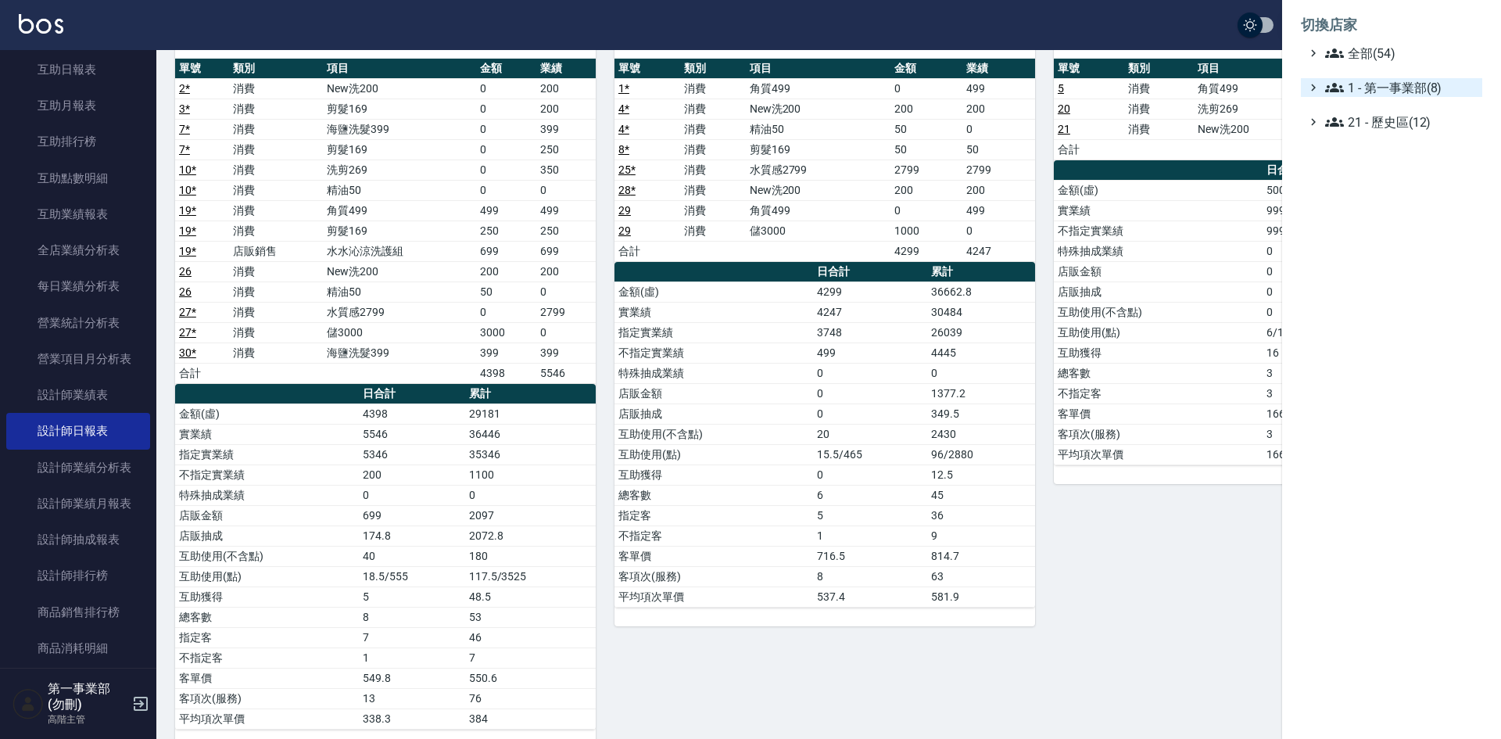
click at [1397, 90] on span "1 - 第一事業部(8)" at bounding box center [1400, 87] width 151 height 19
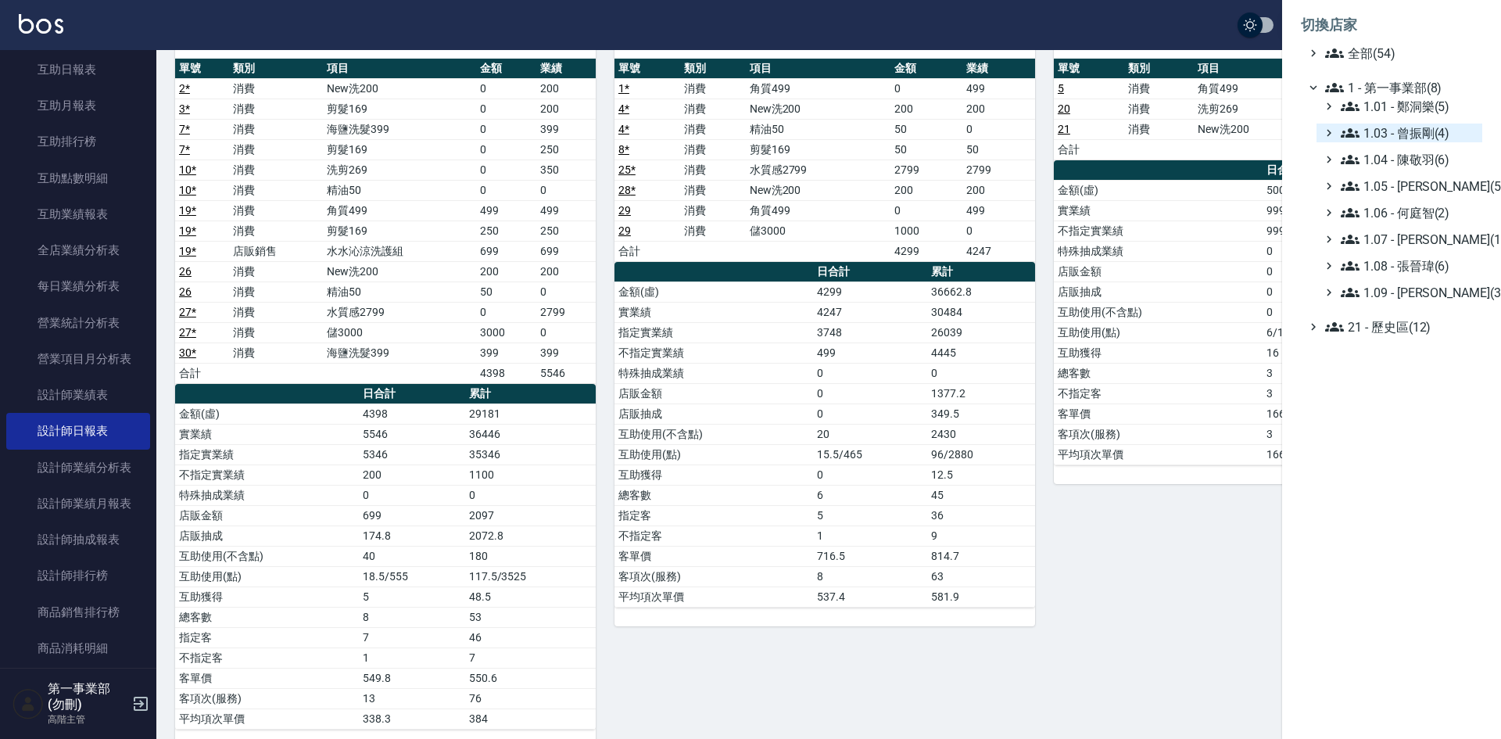
click at [1414, 133] on span "1.03 - 曾振剛(4)" at bounding box center [1408, 133] width 135 height 19
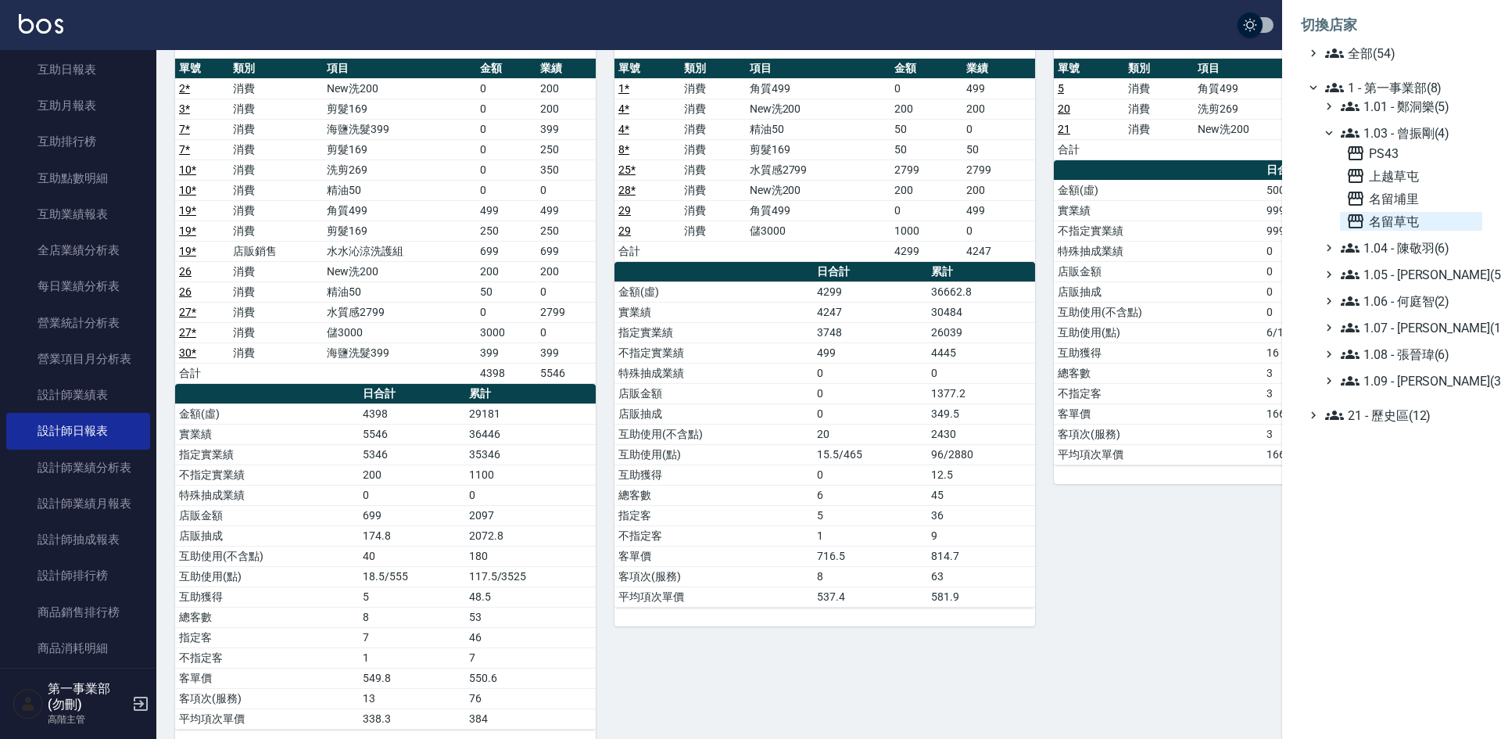
click at [1404, 218] on span "名留草屯" at bounding box center [1411, 221] width 130 height 19
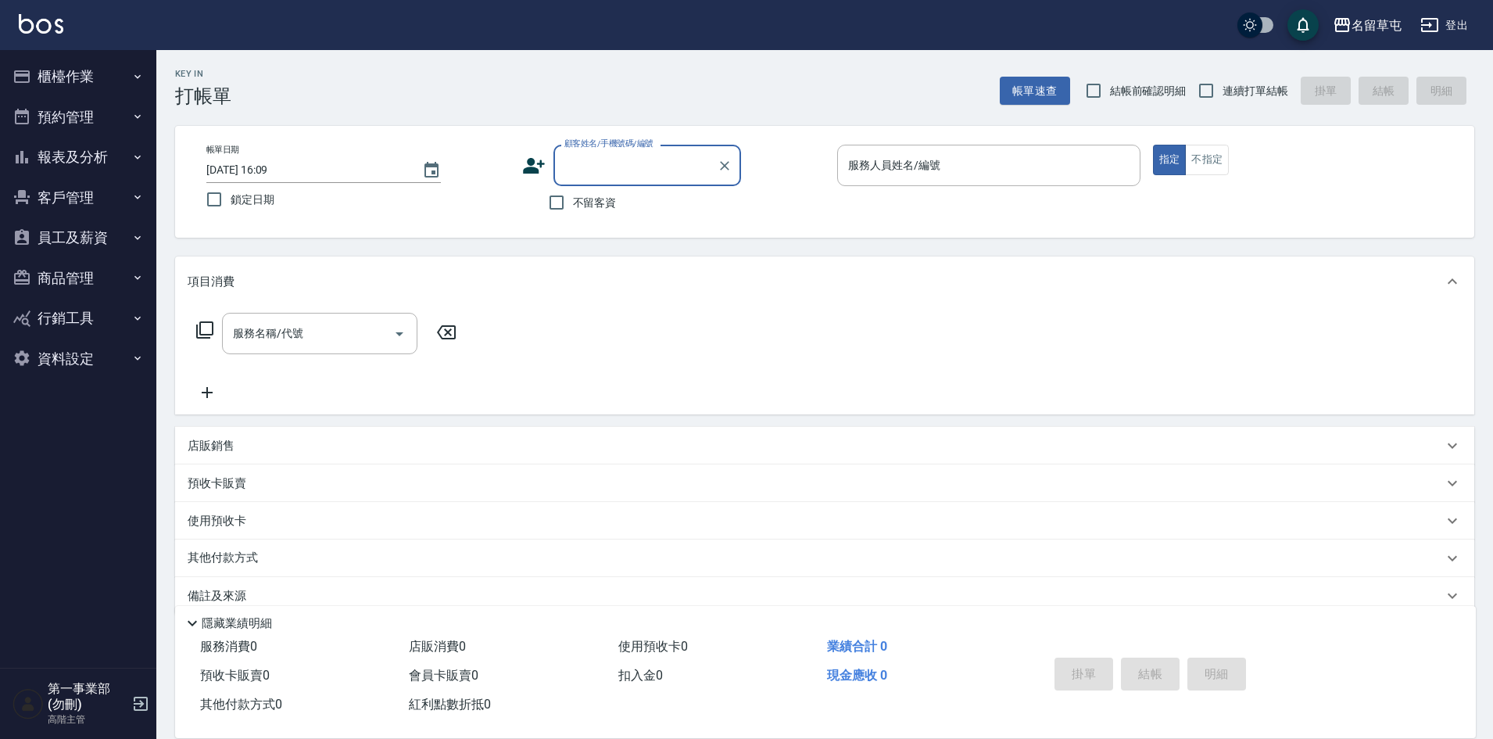
click at [88, 148] on button "報表及分析" at bounding box center [78, 157] width 144 height 41
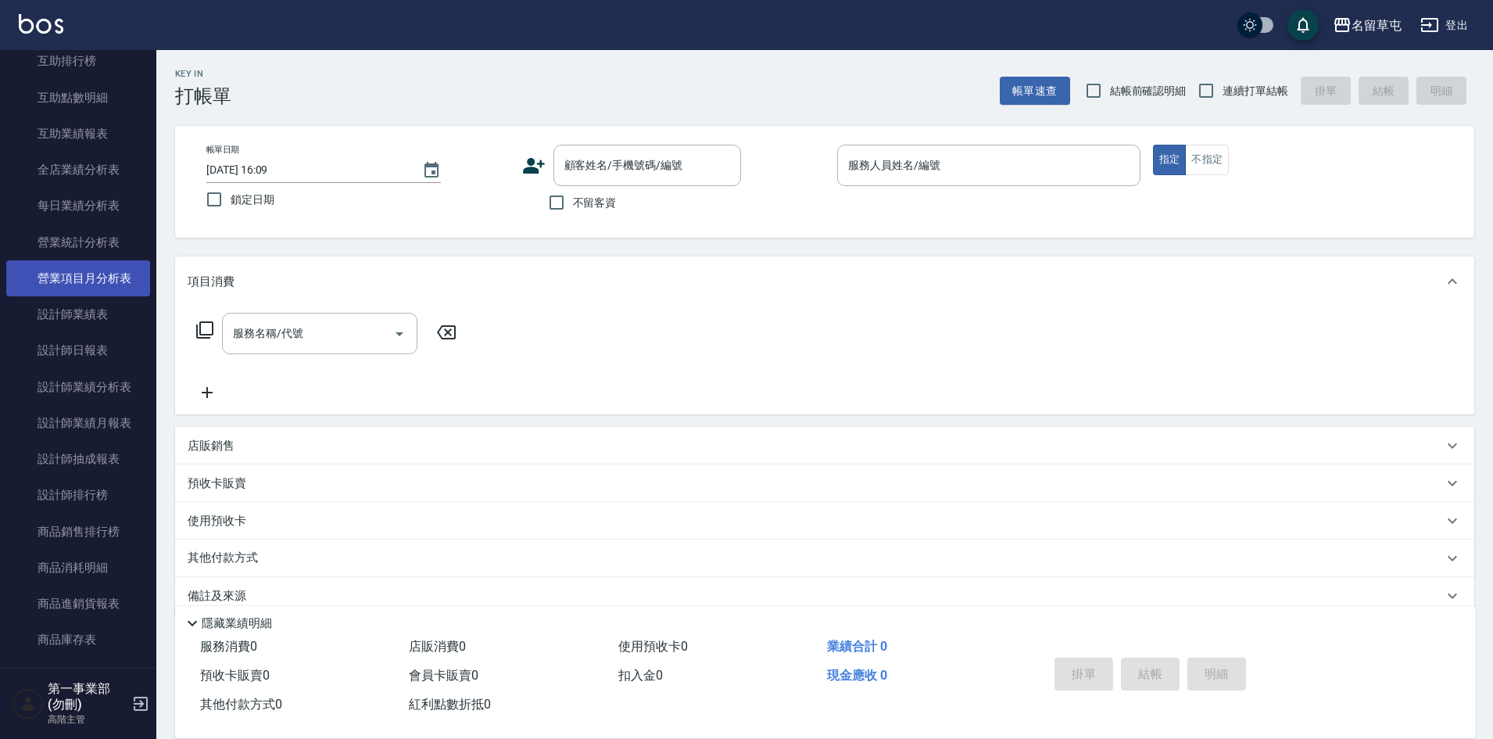
scroll to position [469, 0]
click at [77, 290] on link "設計師日報表" at bounding box center [78, 274] width 144 height 36
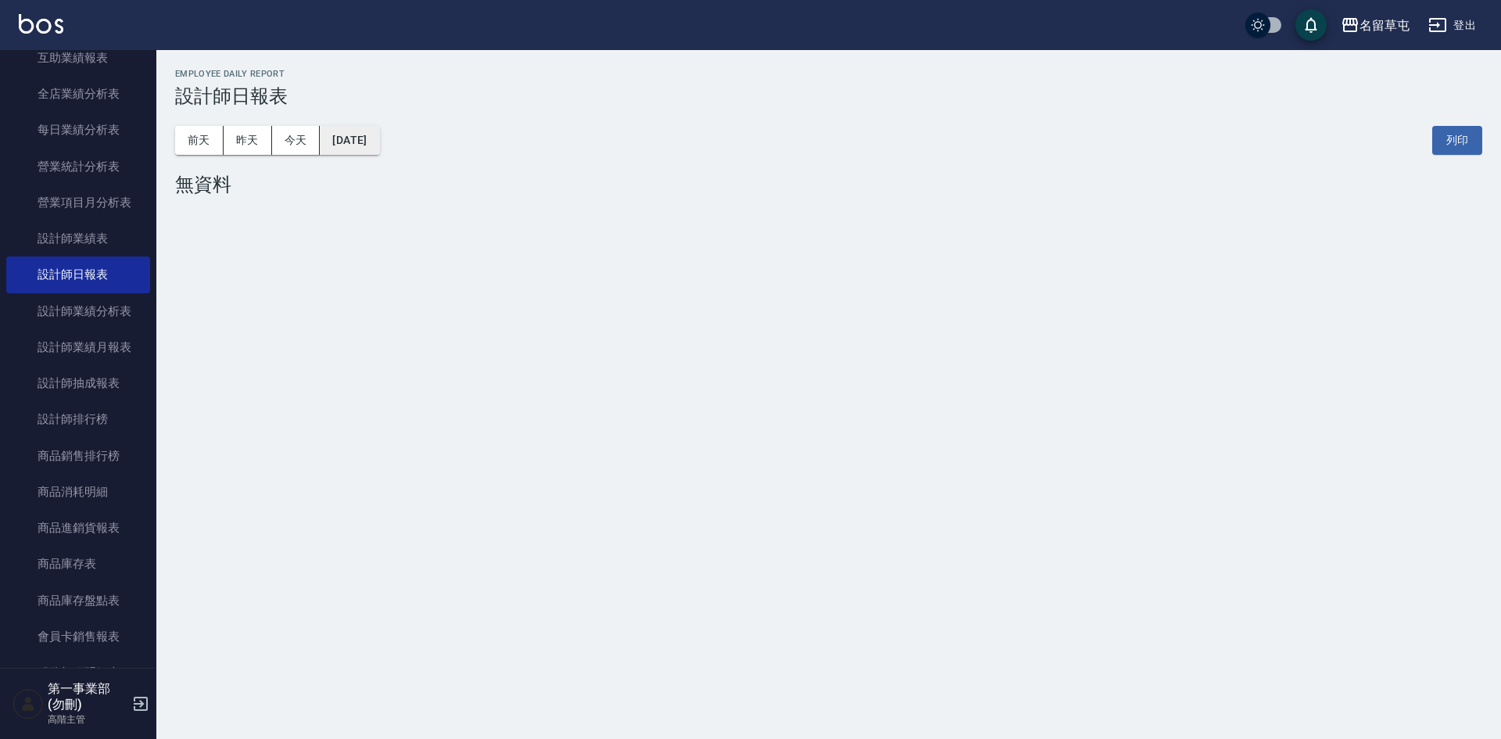
click at [378, 148] on button "[DATE]" at bounding box center [349, 140] width 59 height 29
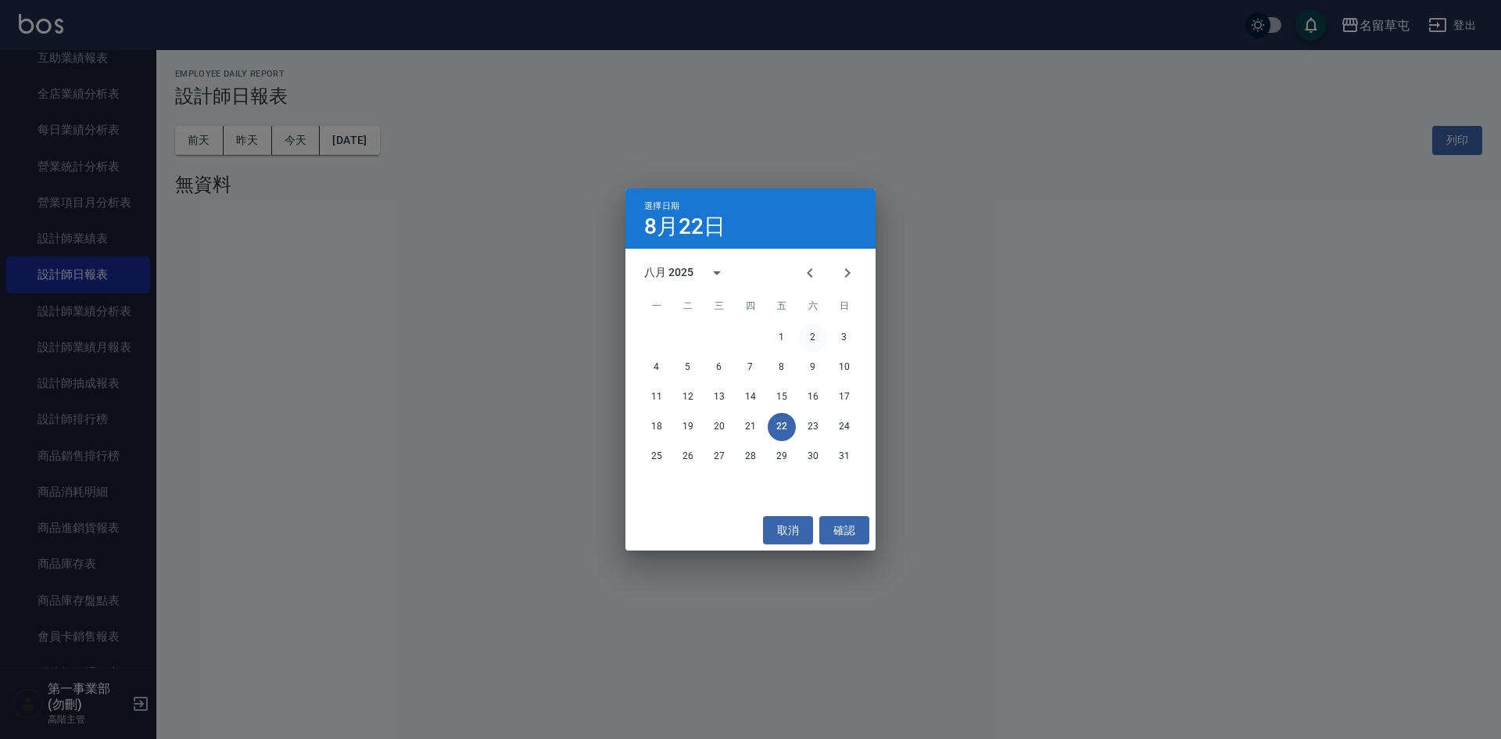
click at [811, 335] on button "2" at bounding box center [813, 338] width 28 height 28
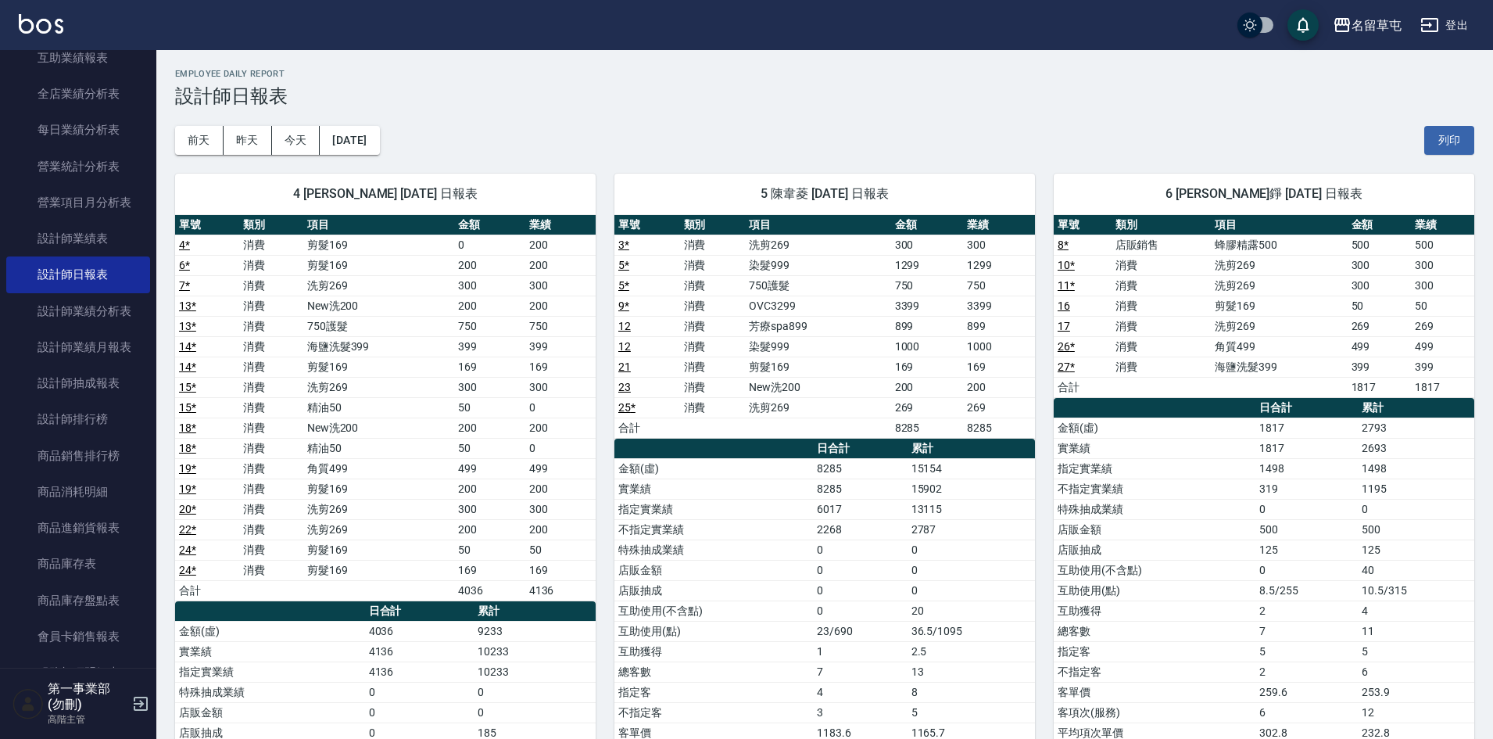
click at [709, 152] on div "前天 昨天 今天 [DATE] 列印" at bounding box center [825, 140] width 1300 height 66
click at [101, 417] on link "設計師排行榜" at bounding box center [78, 419] width 144 height 36
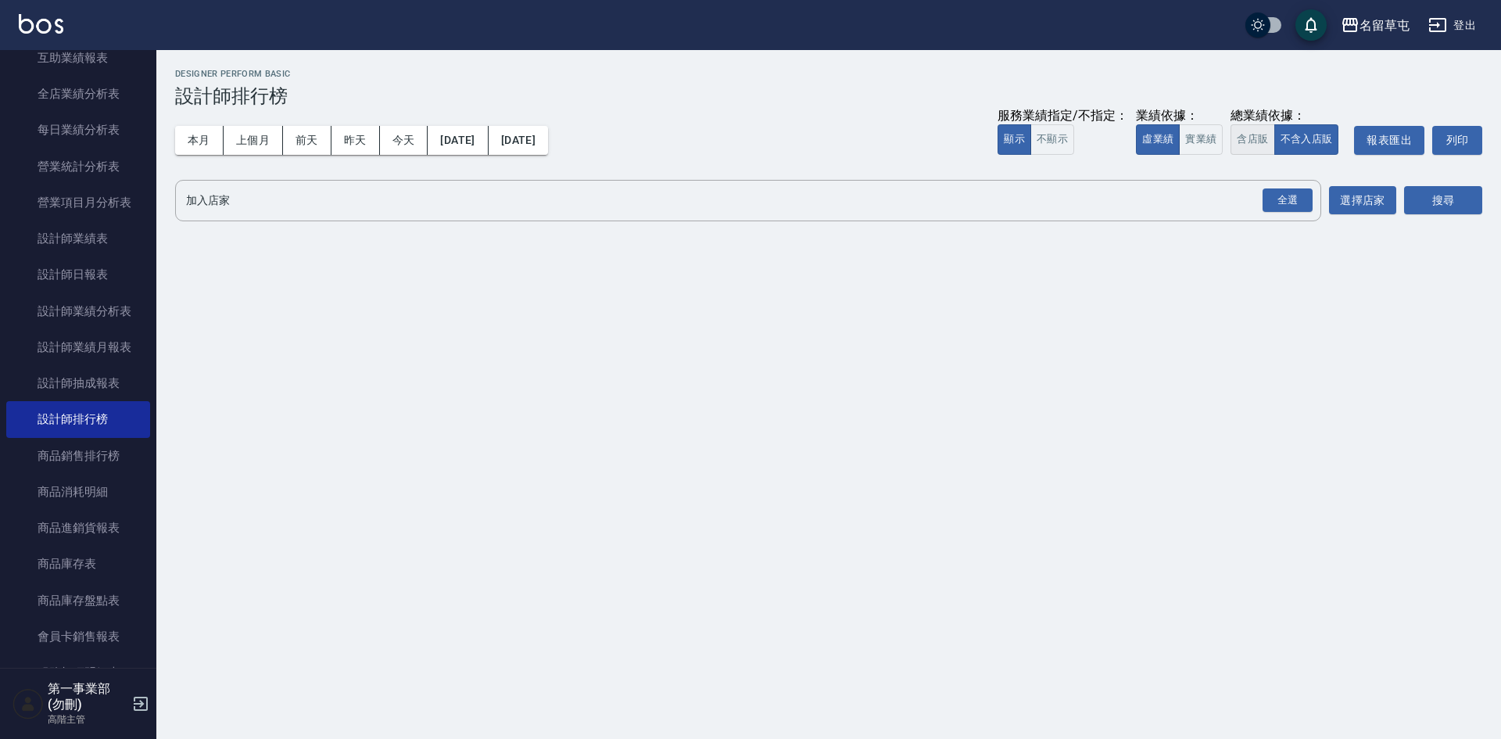
click at [1257, 138] on button "含店販" at bounding box center [1253, 139] width 44 height 30
click at [1293, 217] on div "全選" at bounding box center [1287, 200] width 55 height 41
drag, startPoint x: 1292, startPoint y: 199, endPoint x: 1413, endPoint y: 232, distance: 125.8
click at [1292, 200] on div "全選" at bounding box center [1288, 200] width 50 height 24
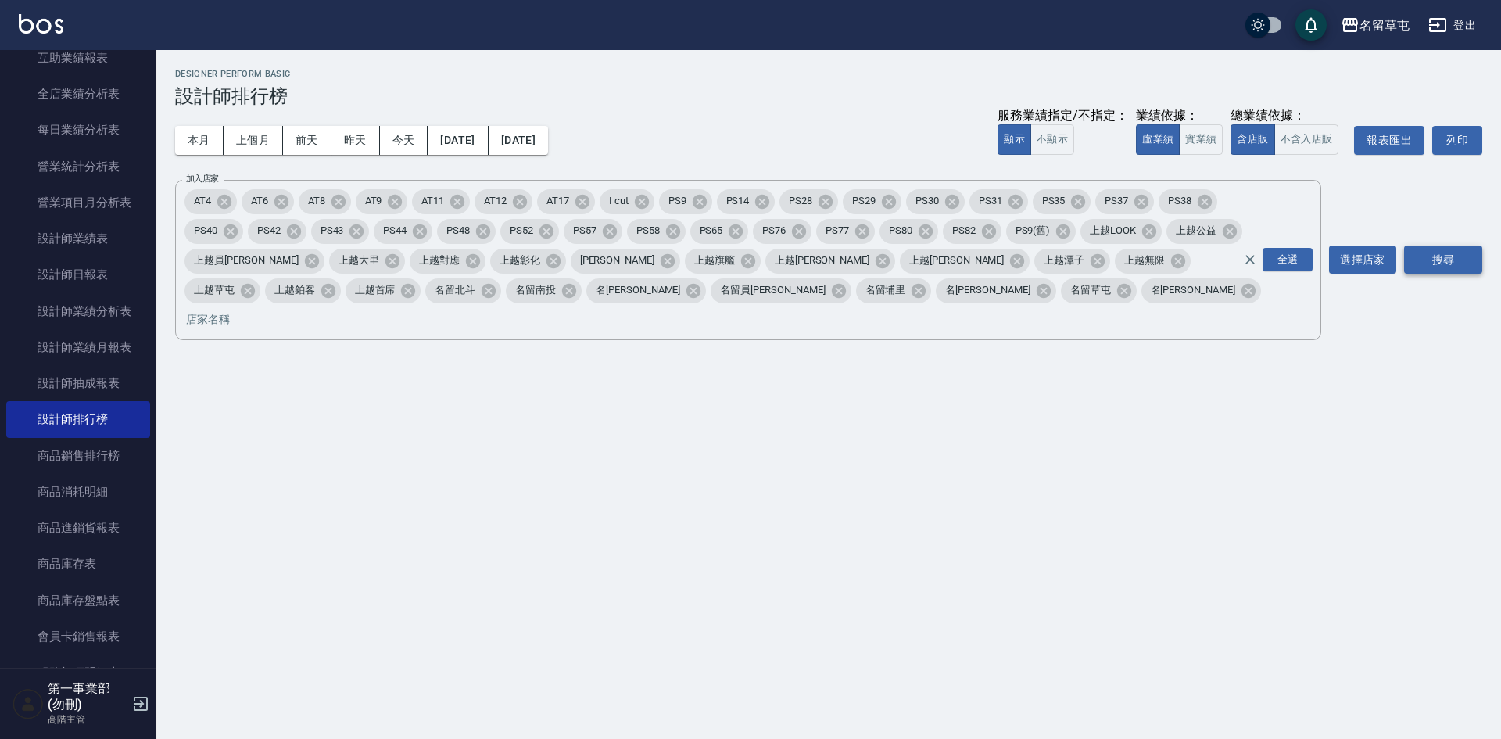
click at [1459, 246] on button "搜尋" at bounding box center [1443, 260] width 78 height 29
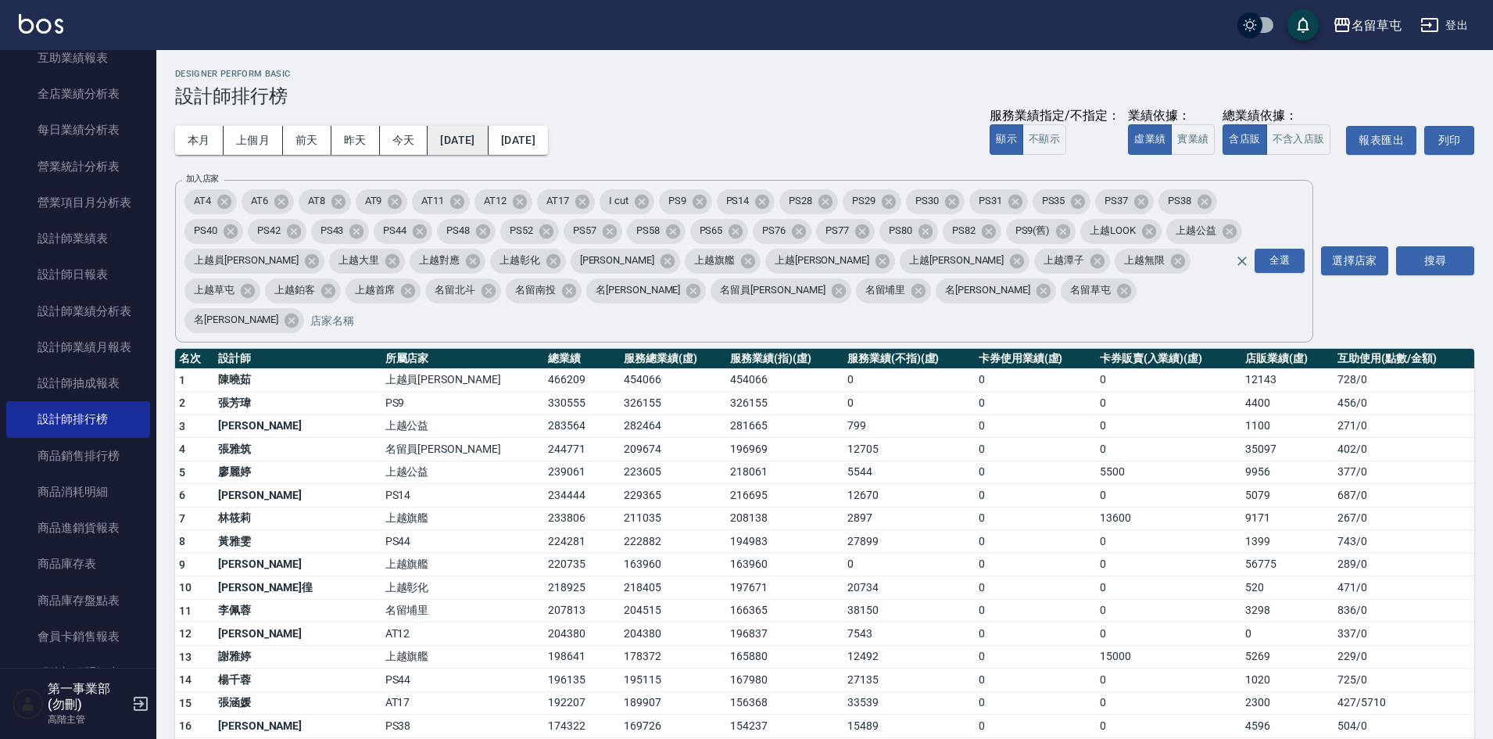
click at [480, 133] on button "[DATE]" at bounding box center [458, 140] width 60 height 29
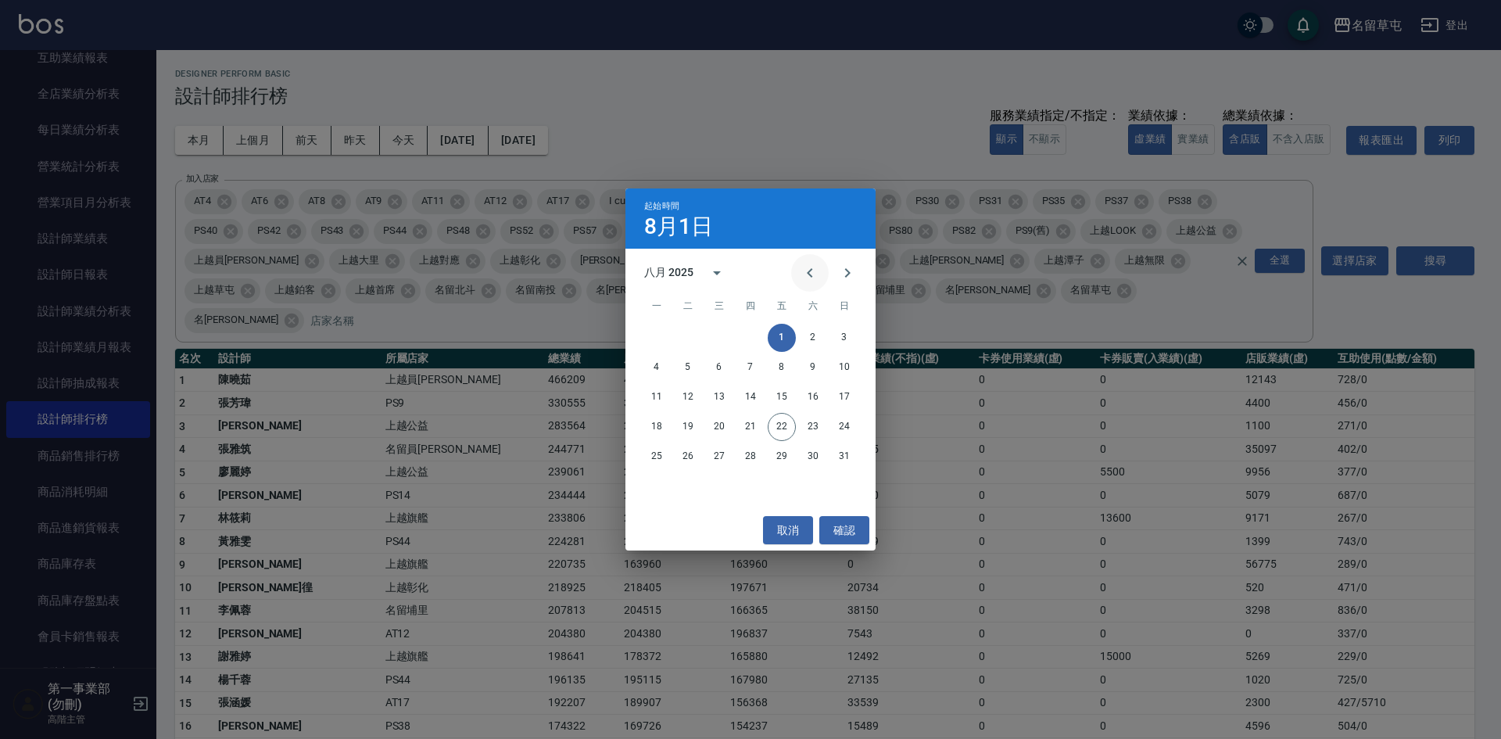
click at [806, 278] on icon "Previous month" at bounding box center [810, 273] width 19 height 19
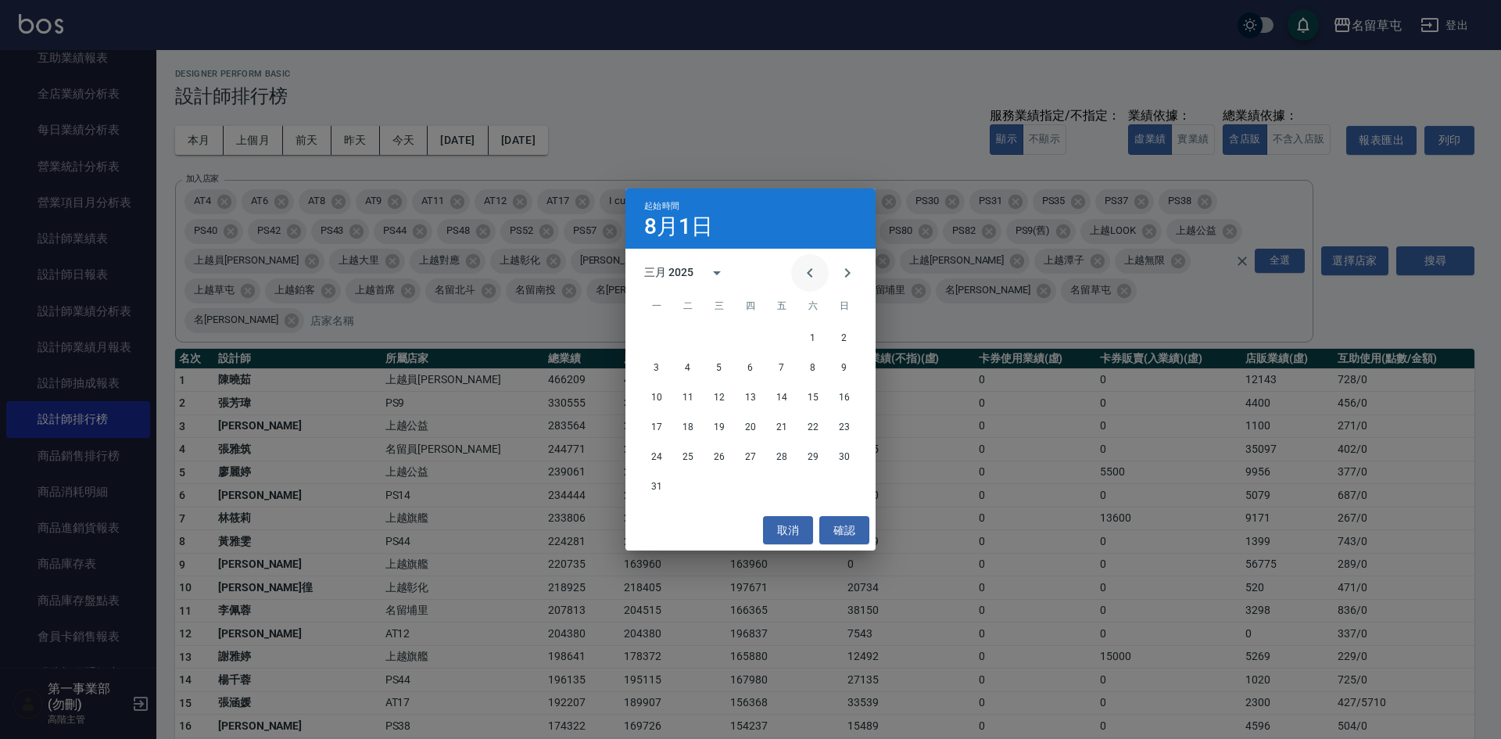
click at [806, 278] on icon "Previous month" at bounding box center [810, 273] width 19 height 19
click at [721, 335] on button "1" at bounding box center [719, 338] width 28 height 28
